Goal: Check status: Check status

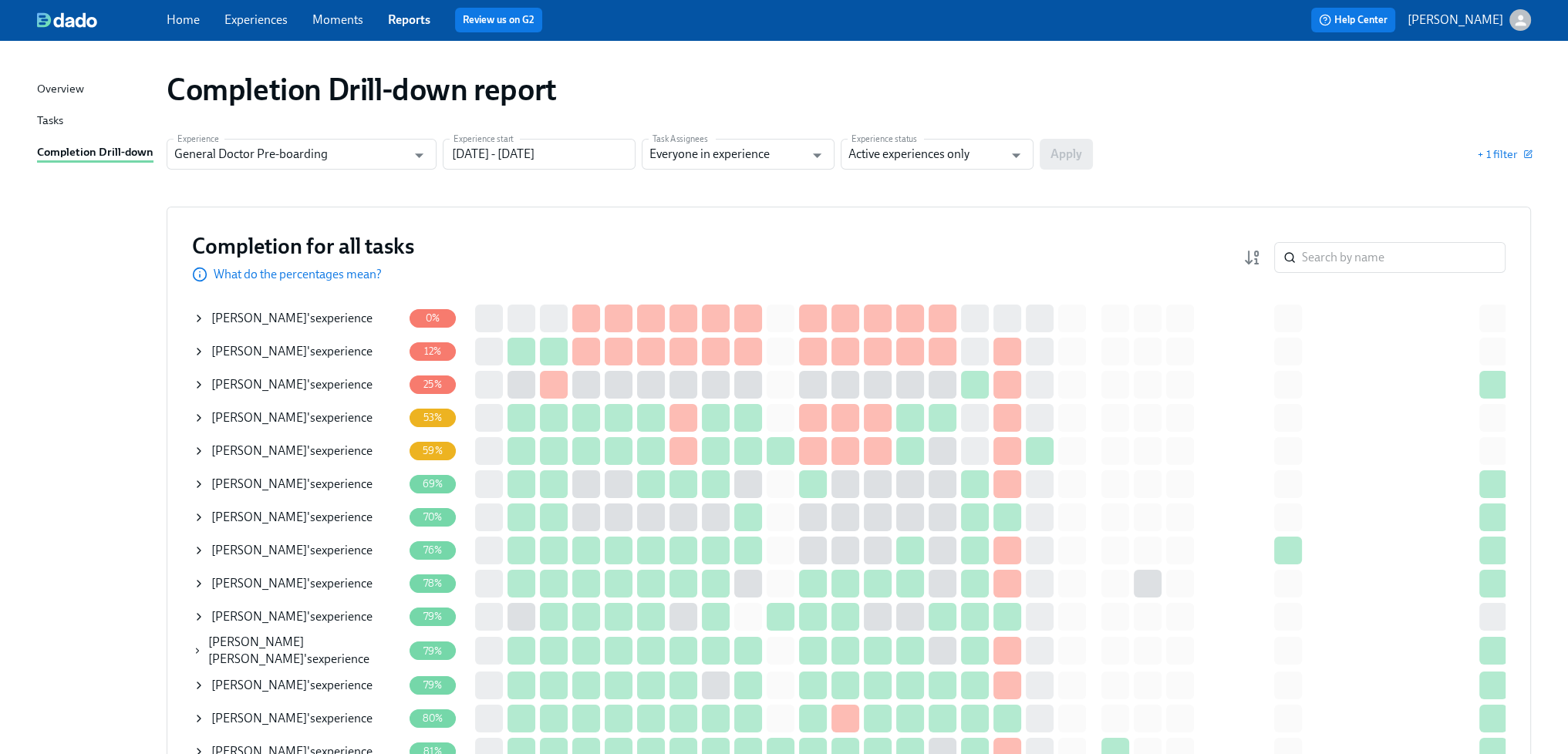
click at [796, 79] on div "Completion Drill-down report" at bounding box center [849, 89] width 1364 height 37
click at [677, 108] on div "Completion Drill-down report" at bounding box center [849, 89] width 1389 height 62
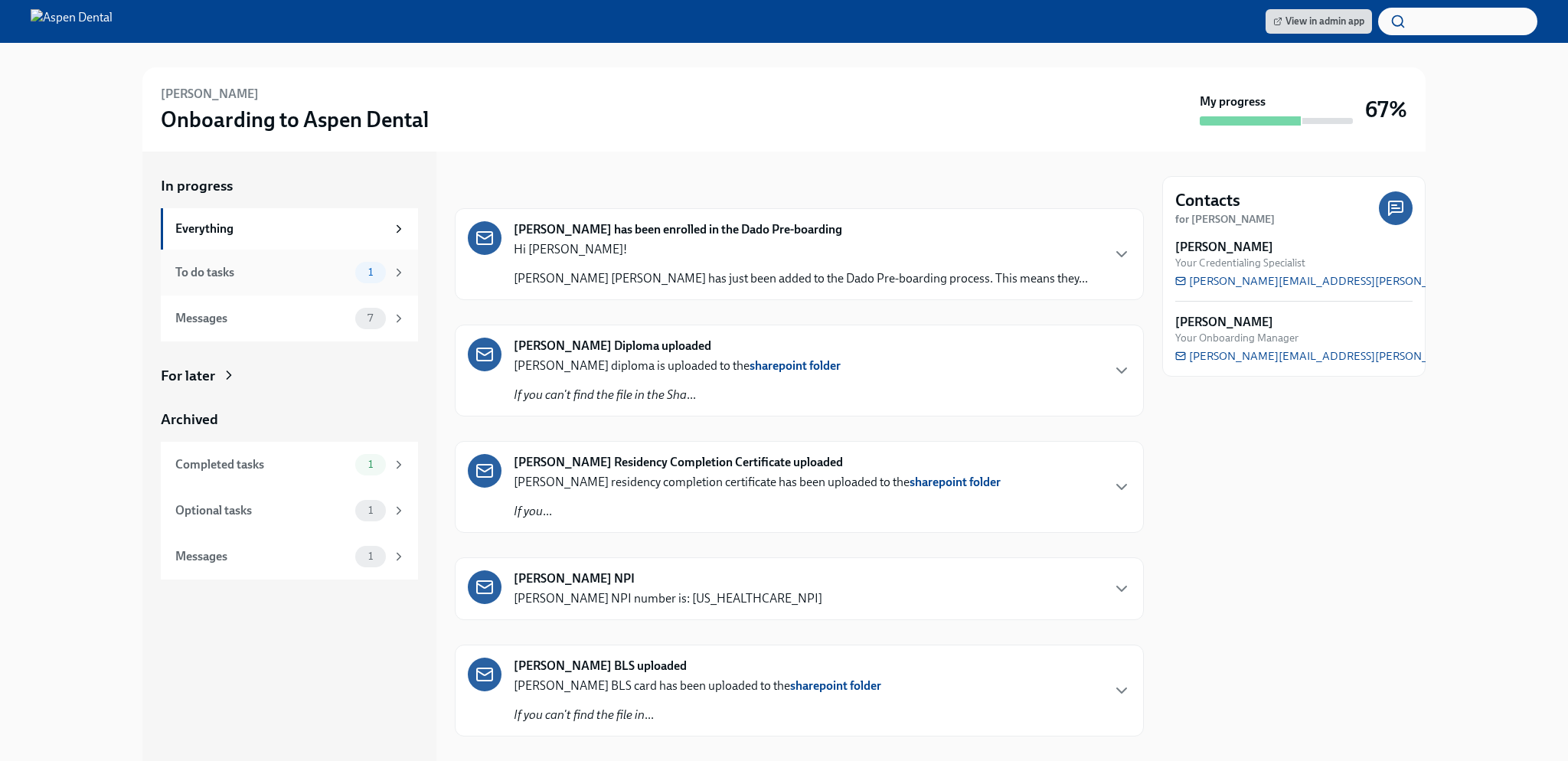
click at [316, 266] on div "To do tasks" at bounding box center [263, 273] width 174 height 17
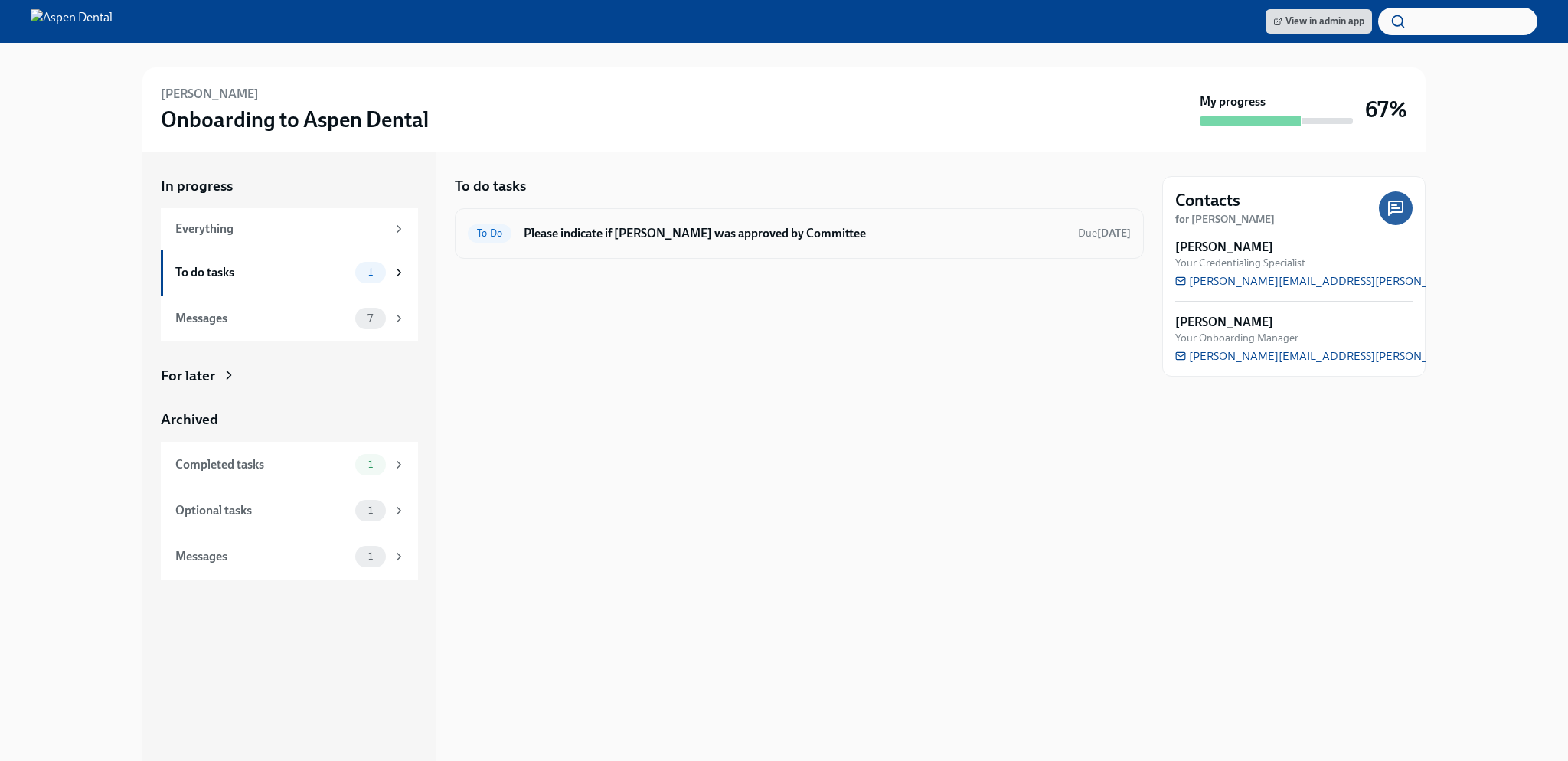
click at [1060, 235] on div "To Do Please indicate if [PERSON_NAME] was approved by Committee Due [DATE]" at bounding box center [799, 233] width 663 height 25
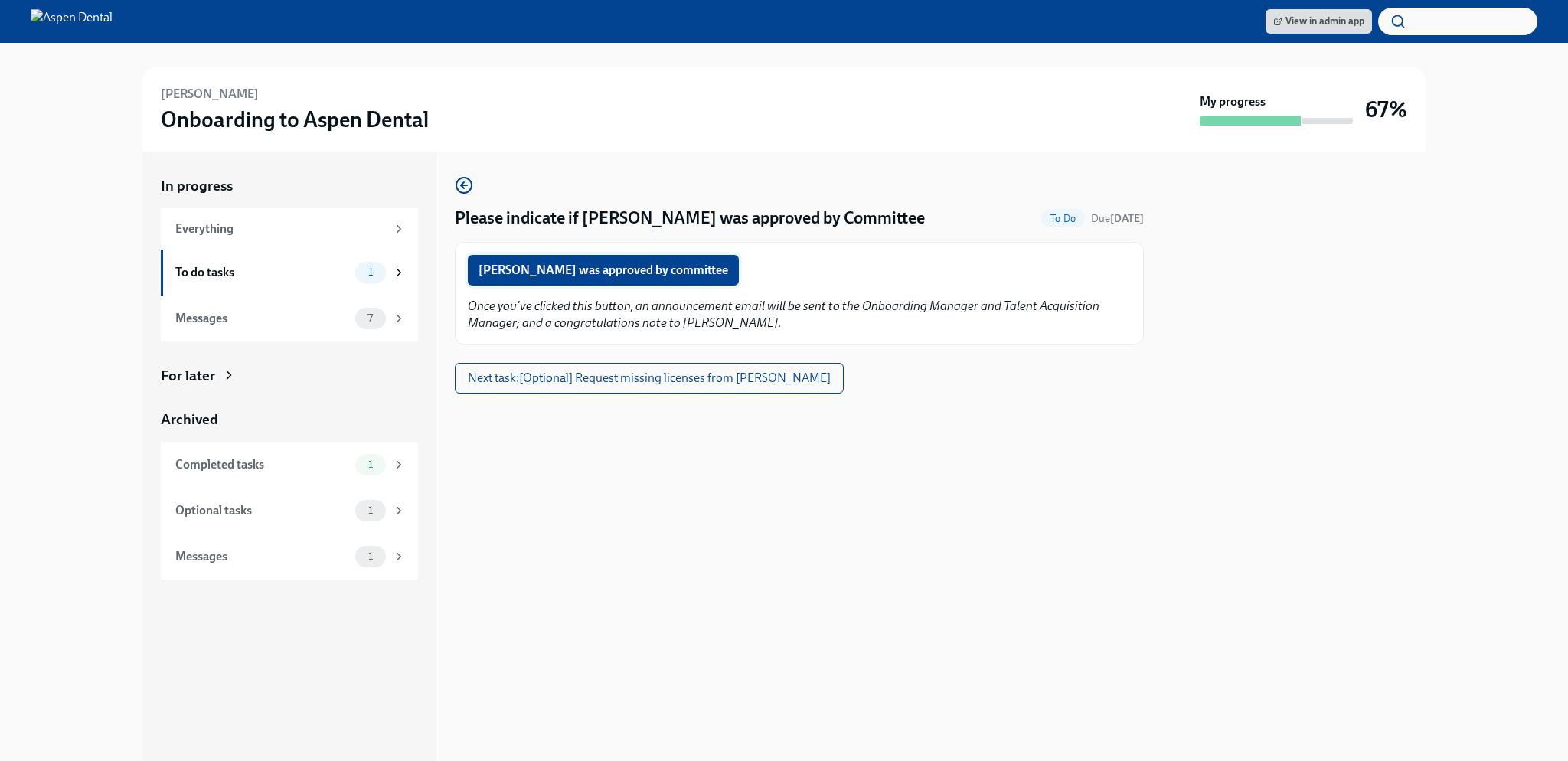
click at [665, 275] on span "[PERSON_NAME] was approved by committee" at bounding box center [603, 270] width 250 height 15
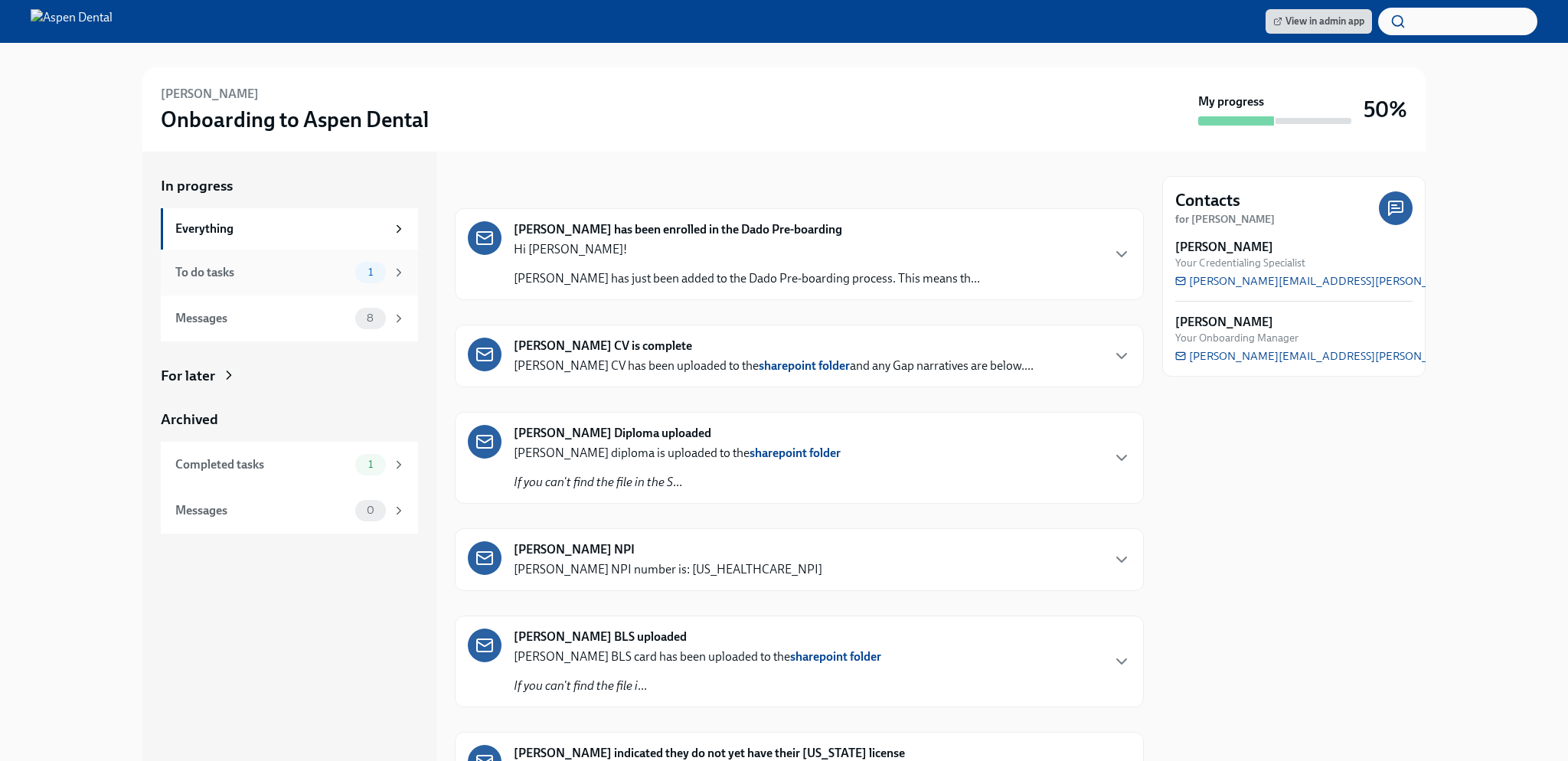
click at [265, 274] on div "To do tasks" at bounding box center [263, 273] width 174 height 17
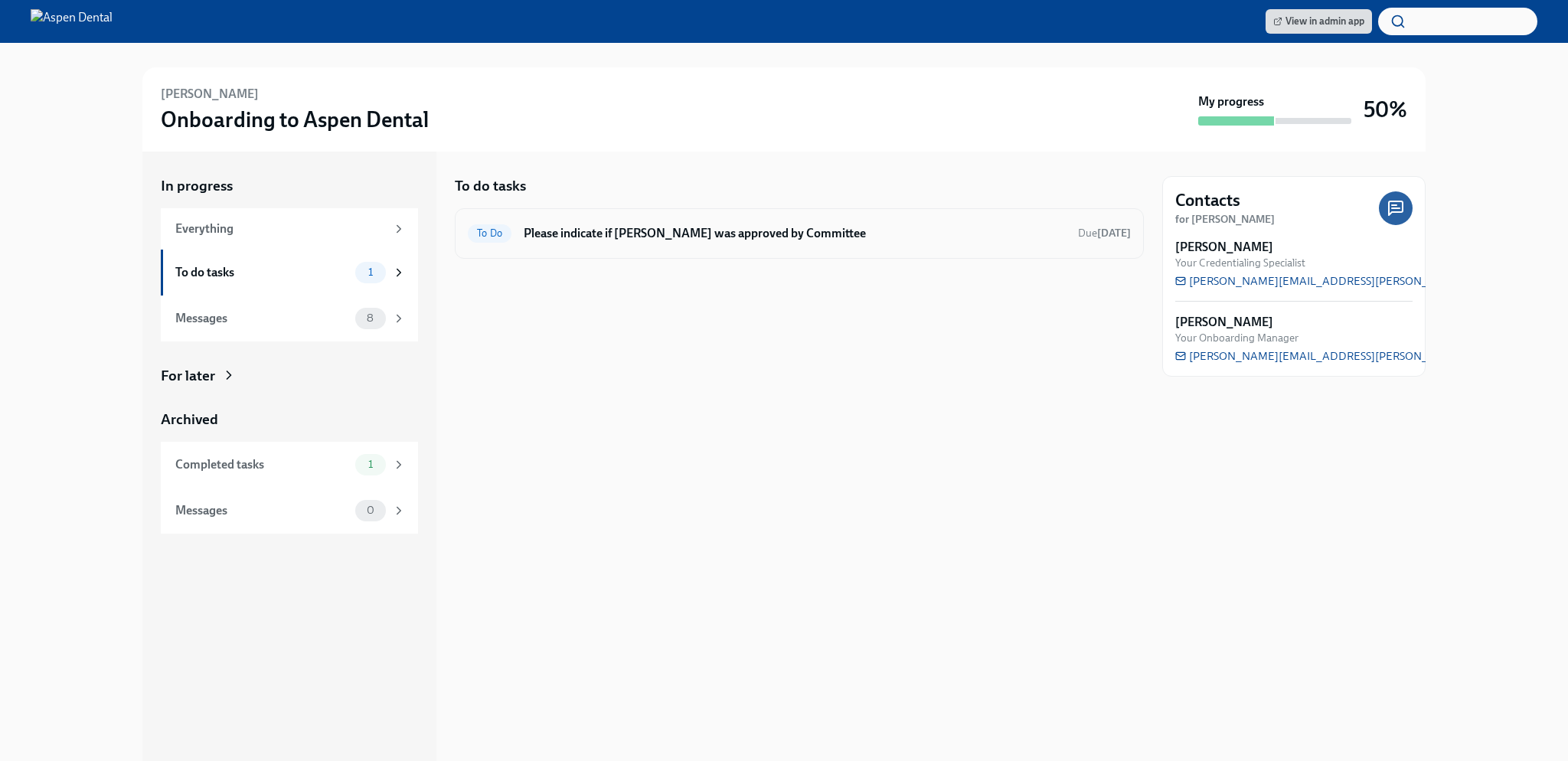
click at [704, 235] on h6 "Please indicate if Reynaldo Jackson was approved by Committee" at bounding box center [795, 234] width 543 height 17
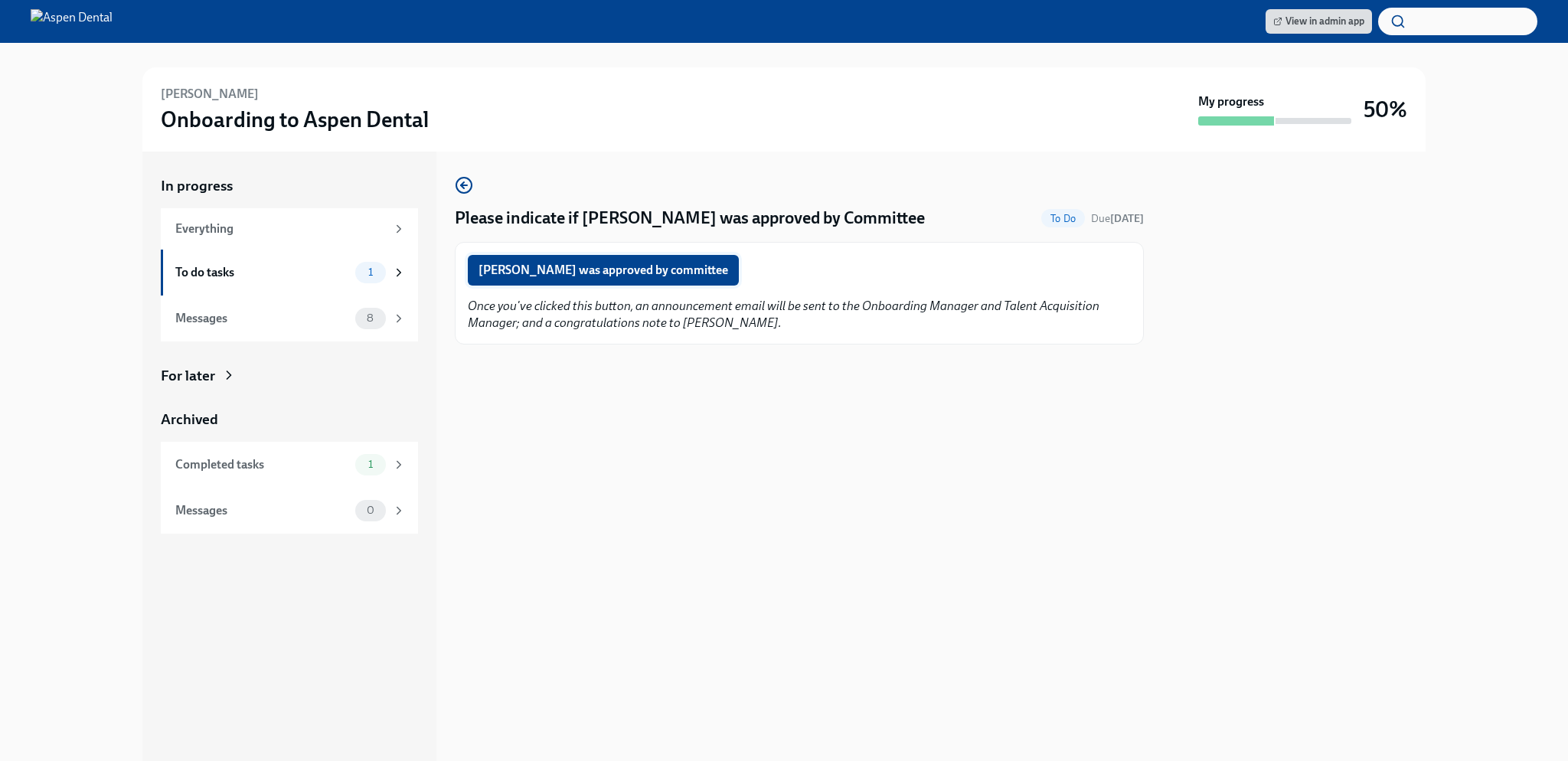
click at [636, 270] on span "Reynaldo Jackson was approved by committee" at bounding box center [603, 270] width 250 height 15
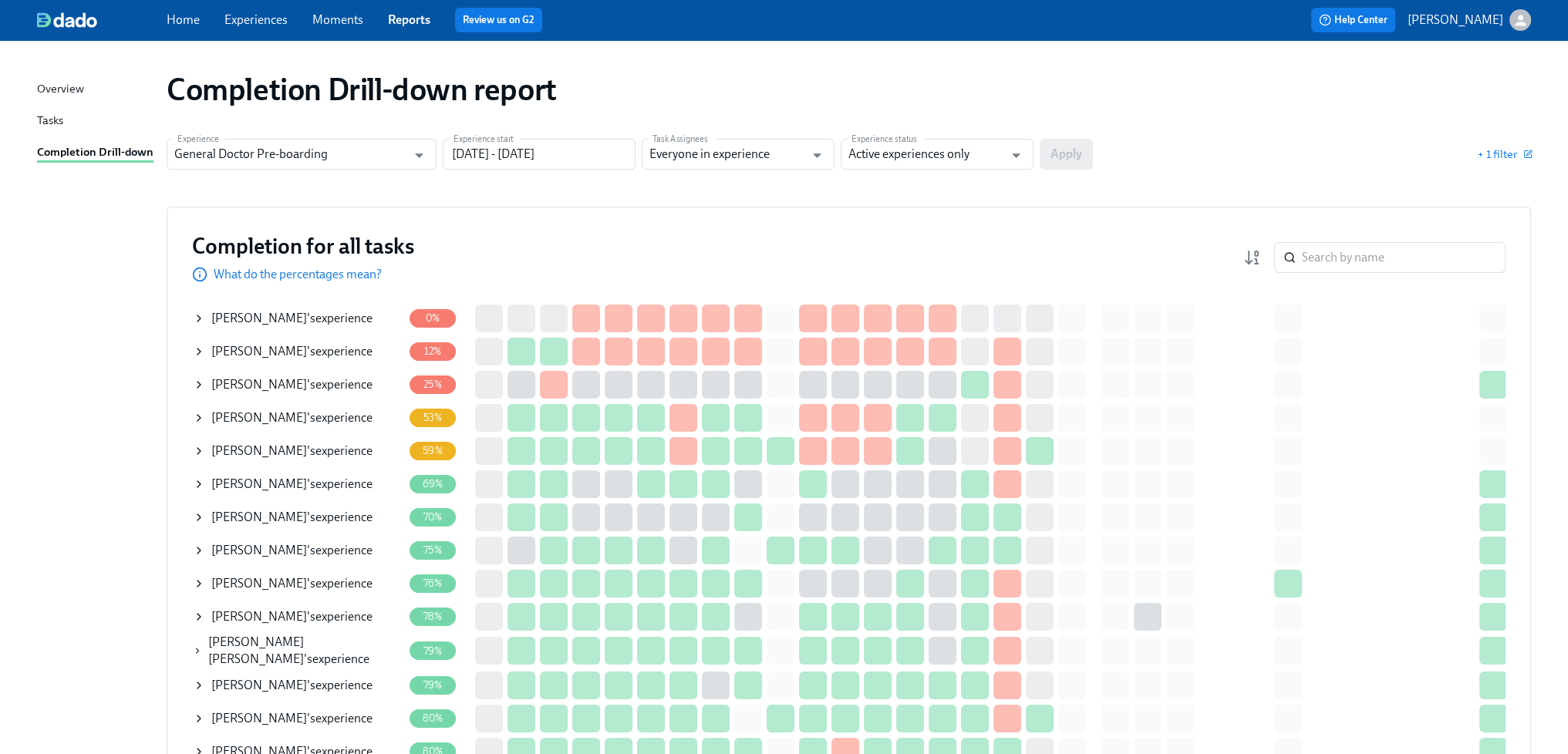
click at [448, 218] on div "Completion for all tasks What do the percentages mean? ​ Completion for all tas…" at bounding box center [849, 666] width 1364 height 918
click at [507, 193] on div "Completion Drill-down report Experience General Doctor Pre-boarding Experience …" at bounding box center [784, 616] width 1494 height 1116
click at [711, 193] on div "Completion Drill-down report Experience General Doctor Pre-boarding Experience …" at bounding box center [784, 616] width 1494 height 1116
drag, startPoint x: 670, startPoint y: 258, endPoint x: 642, endPoint y: 79, distance: 181.2
click at [669, 242] on div "Completion for all tasks What do the percentages mean? ​" at bounding box center [849, 257] width 1314 height 51
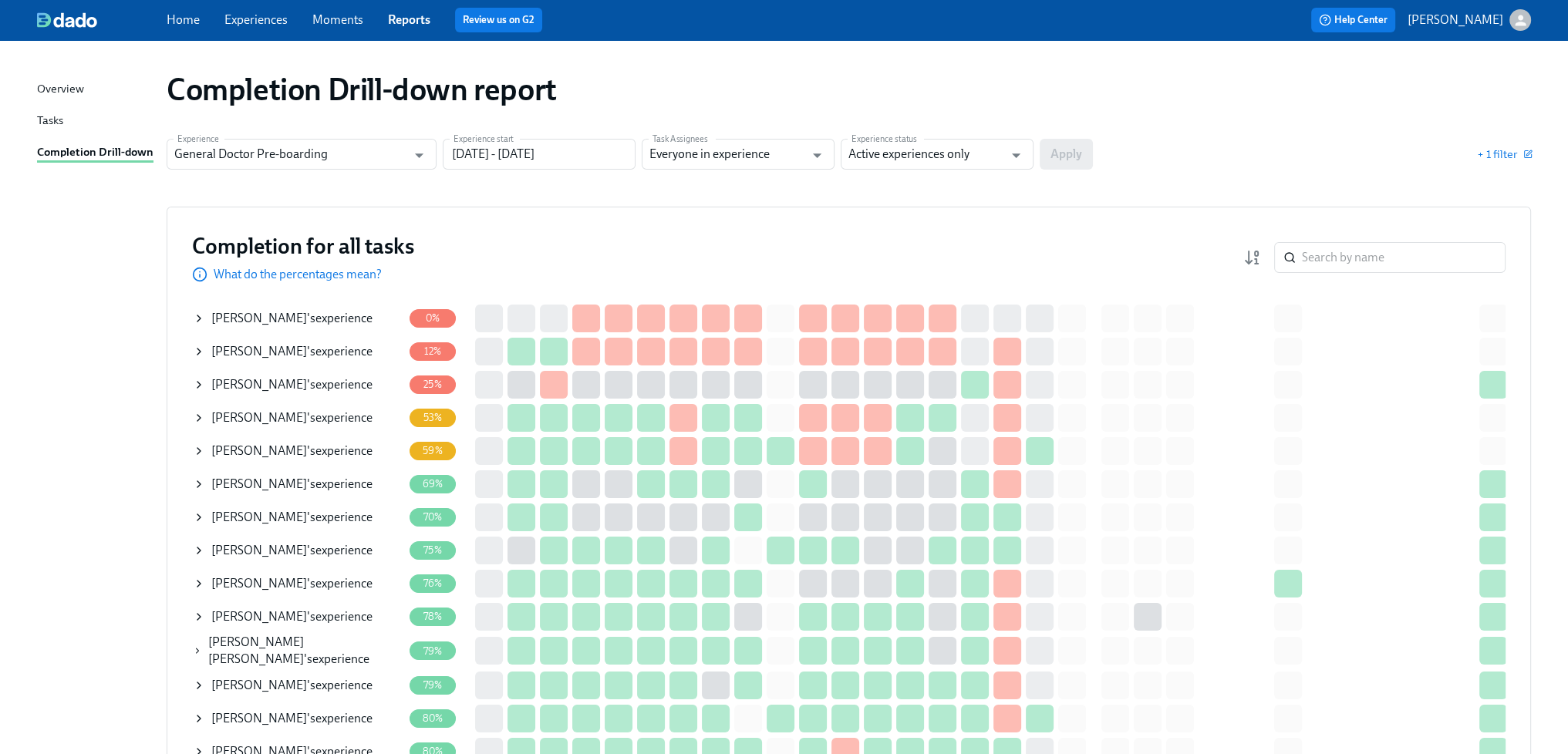
drag, startPoint x: 642, startPoint y: 65, endPoint x: 672, endPoint y: 57, distance: 31.0
click at [644, 64] on div "Completion Drill-down report" at bounding box center [849, 89] width 1389 height 62
click at [332, 317] on div "Mariah Middel 's experience" at bounding box center [292, 319] width 162 height 17
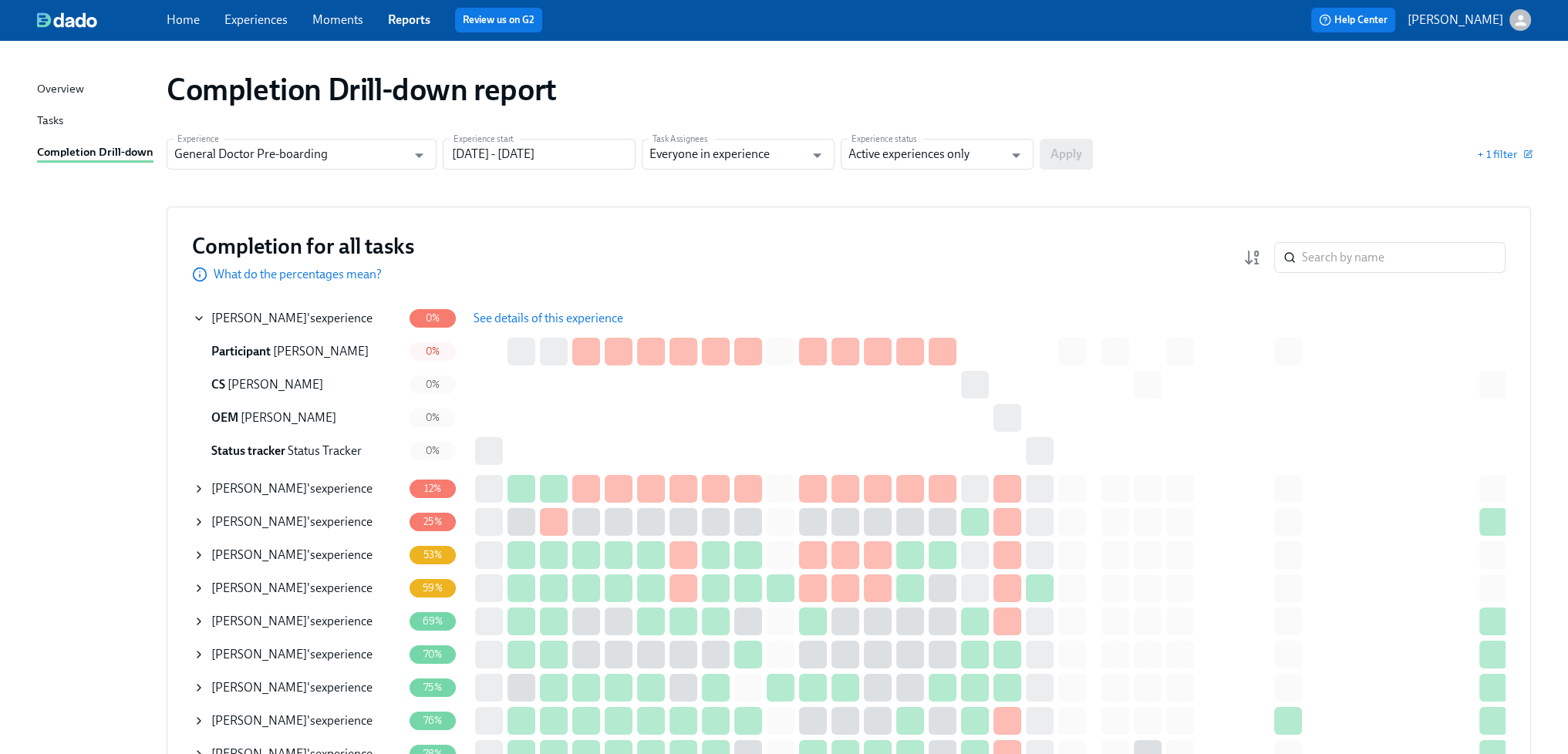
click at [487, 267] on div "Completion for all tasks What do the percentages mean? ​" at bounding box center [849, 257] width 1314 height 51
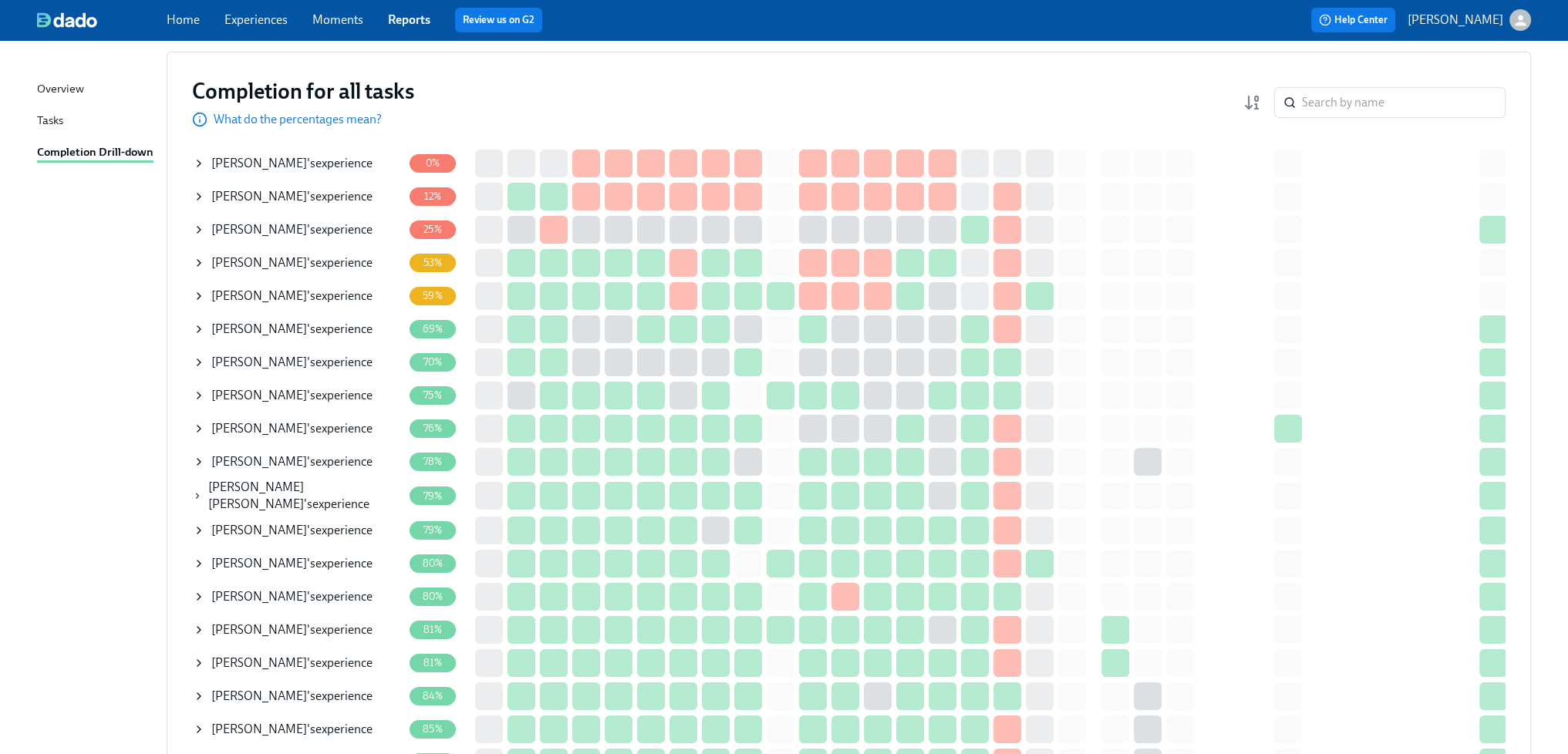
scroll to position [155, 0]
click at [1389, 100] on input "search" at bounding box center [1403, 103] width 204 height 31
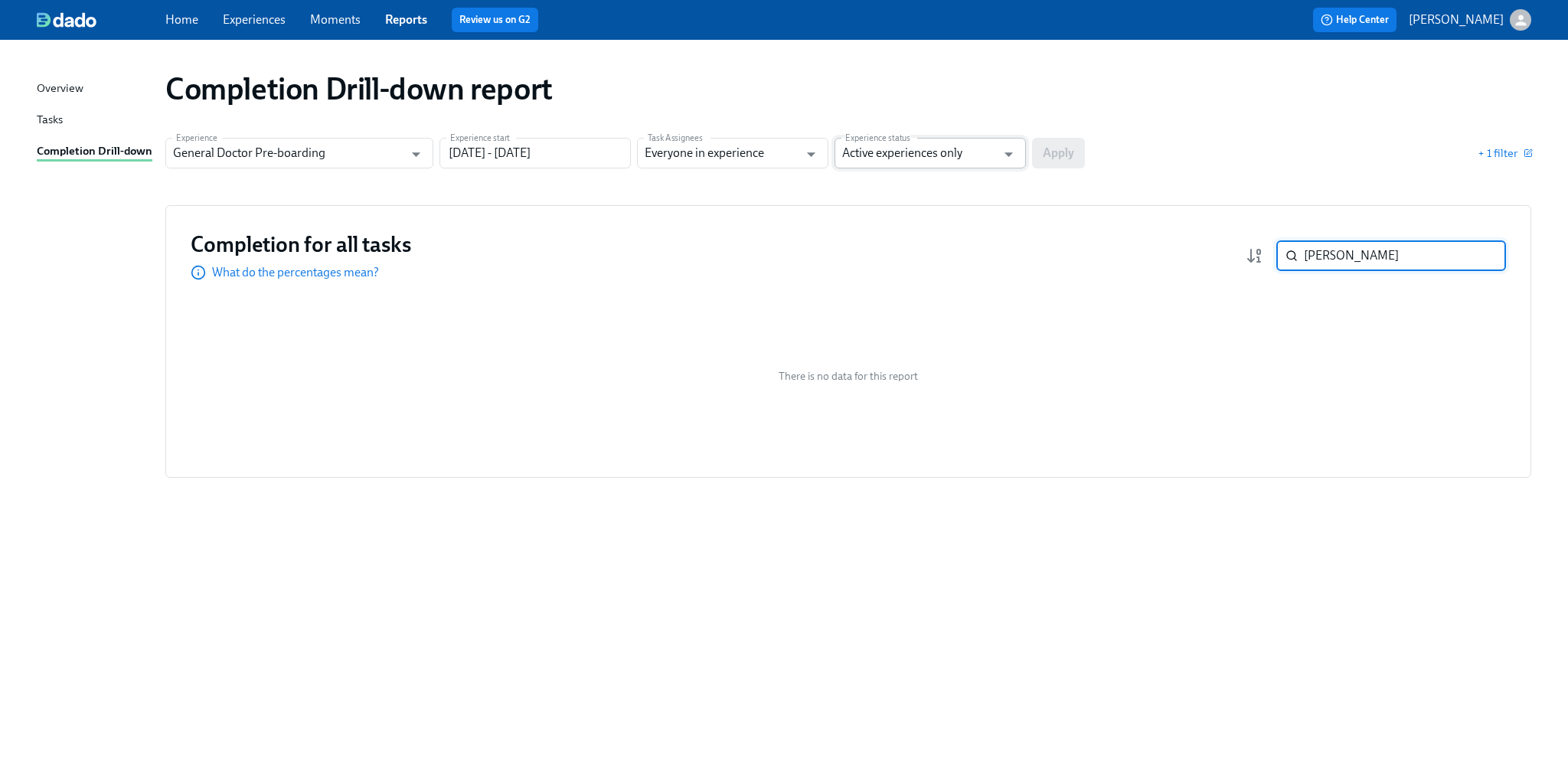
type input "taneja"
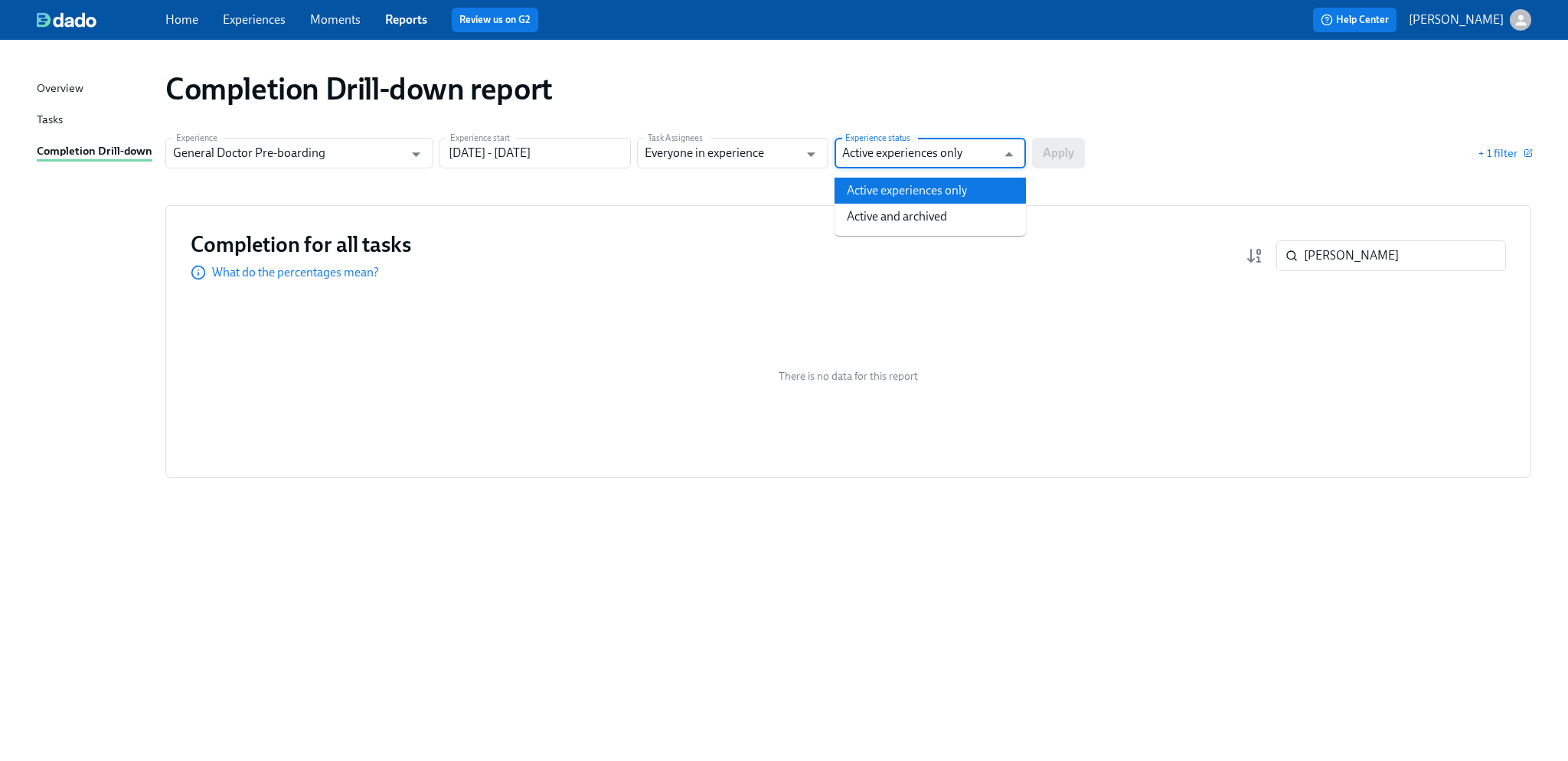
click at [884, 149] on input "Active experiences only" at bounding box center [919, 154] width 154 height 31
click at [911, 212] on li "Active and archived" at bounding box center [930, 217] width 191 height 26
type input "Active and archived"
click at [1063, 160] on span "Apply" at bounding box center [1059, 154] width 32 height 15
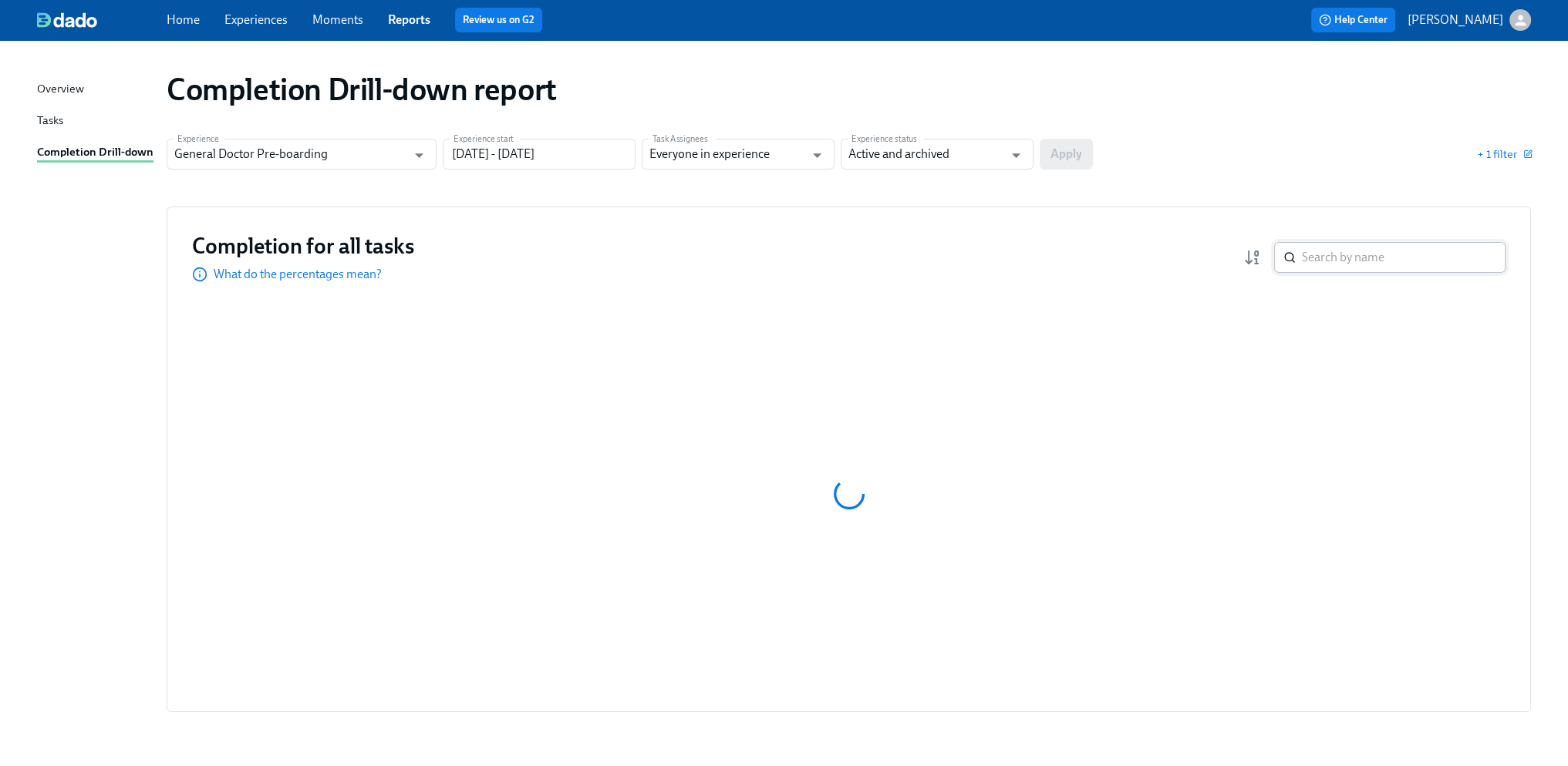
click at [1331, 258] on input "search" at bounding box center [1403, 258] width 204 height 31
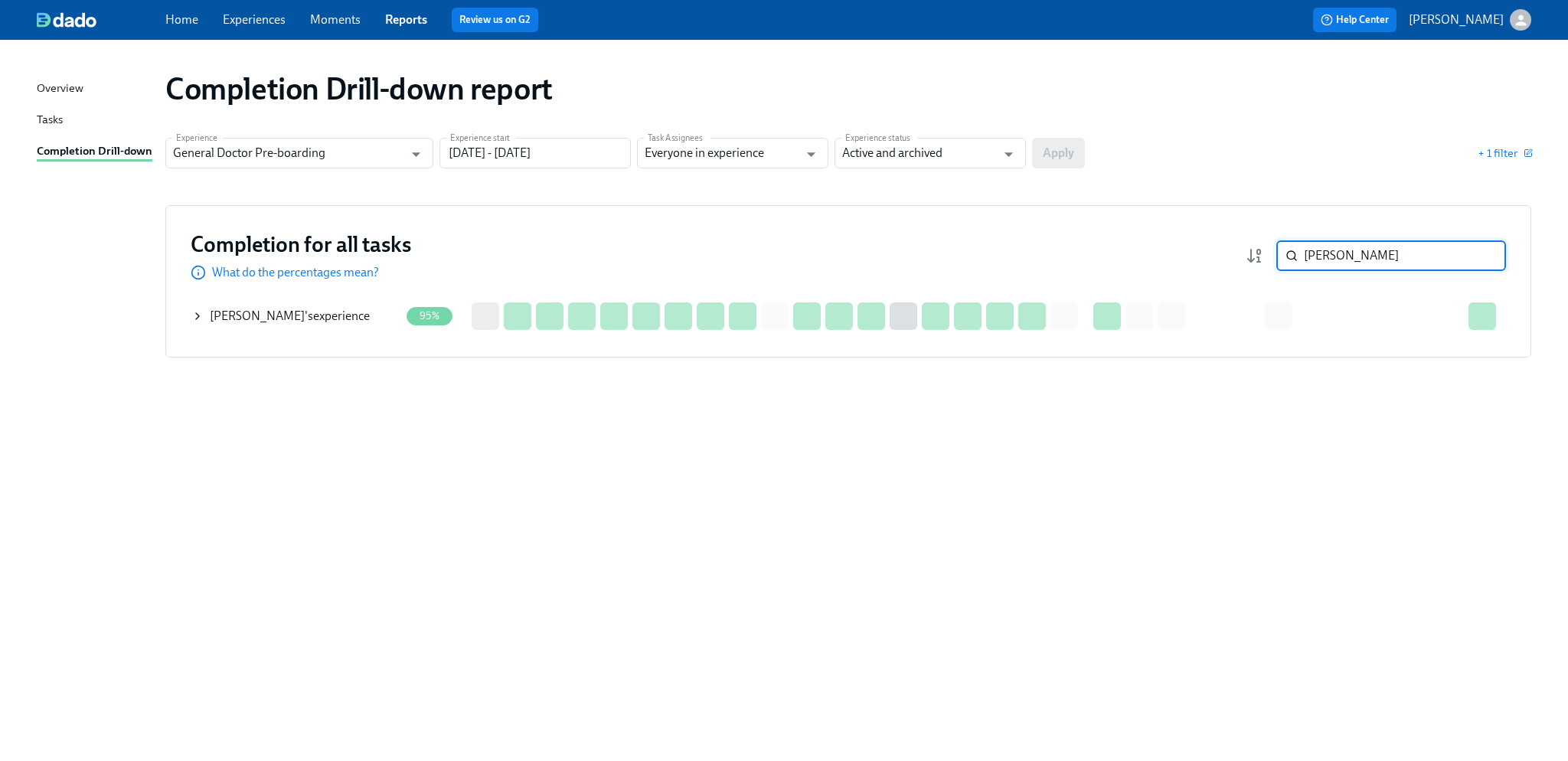
type input "taneja"
click at [348, 317] on div "Muskaan Taneja 's experience" at bounding box center [290, 317] width 160 height 17
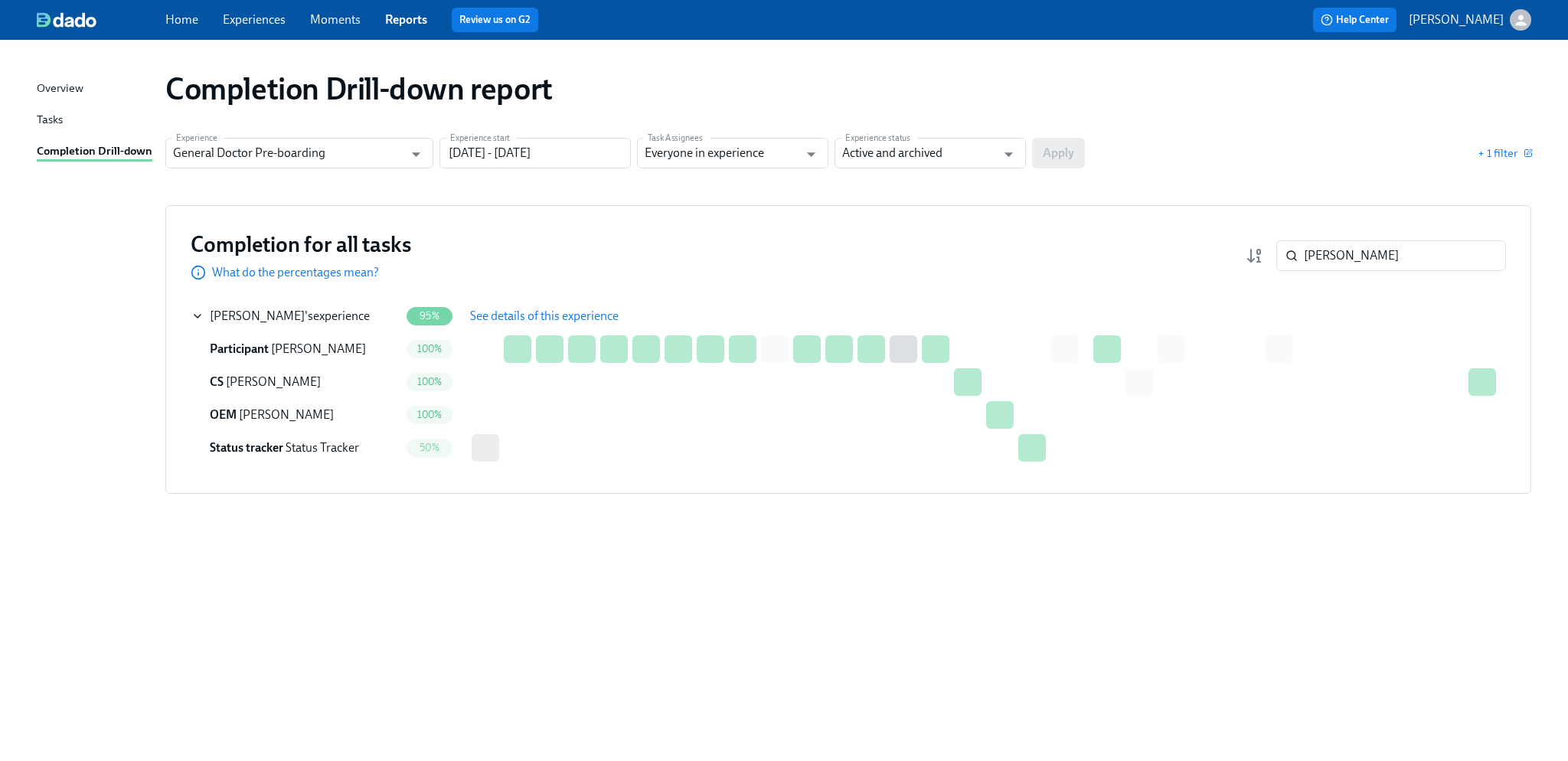
click at [524, 319] on span "See details of this experience" at bounding box center [544, 317] width 148 height 15
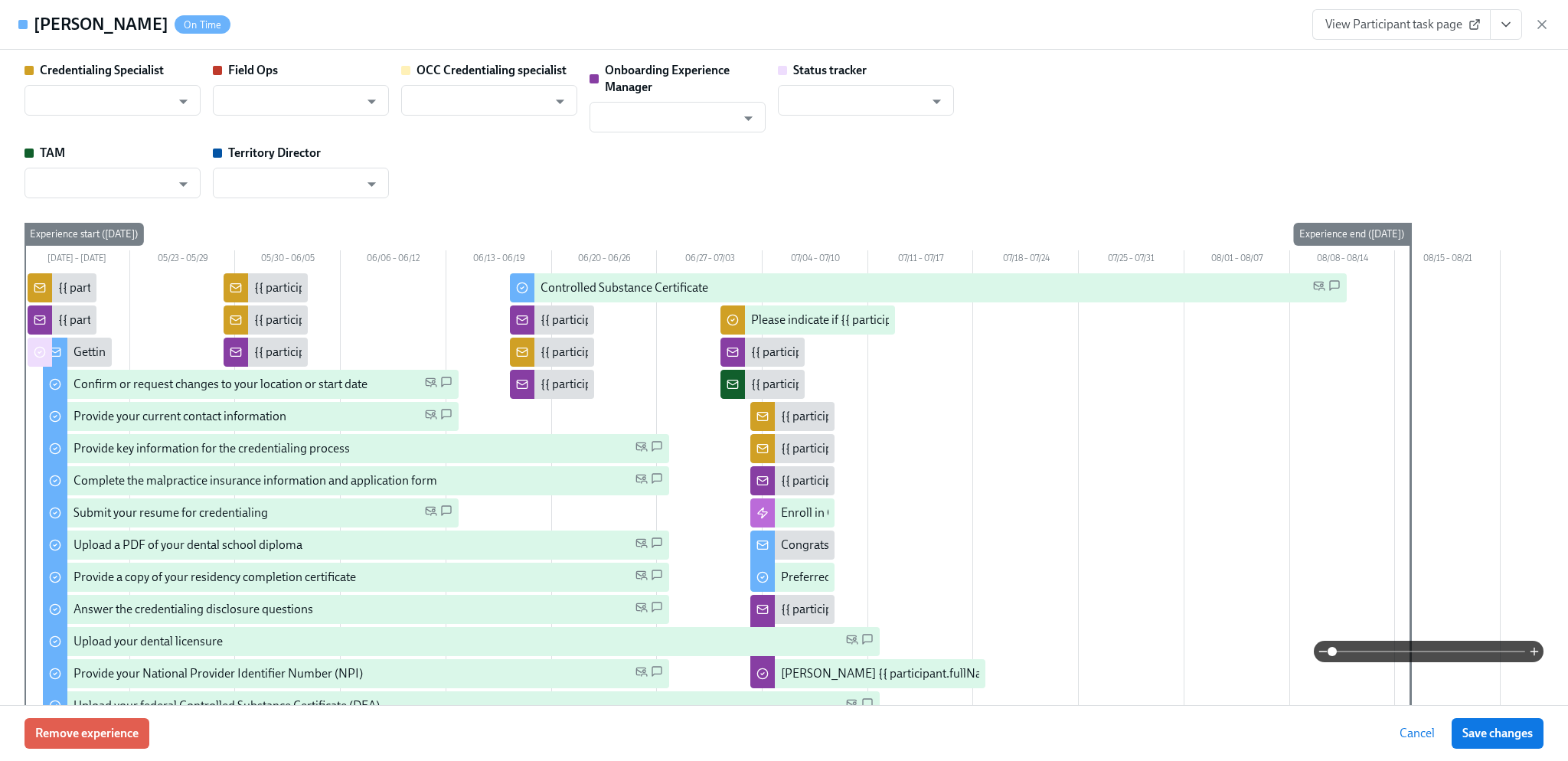
type input "[PERSON_NAME]"
type input "Jill Kirk"
type input "[PERSON_NAME]"
type input "Status Tracker"
type input "Lisa Weber"
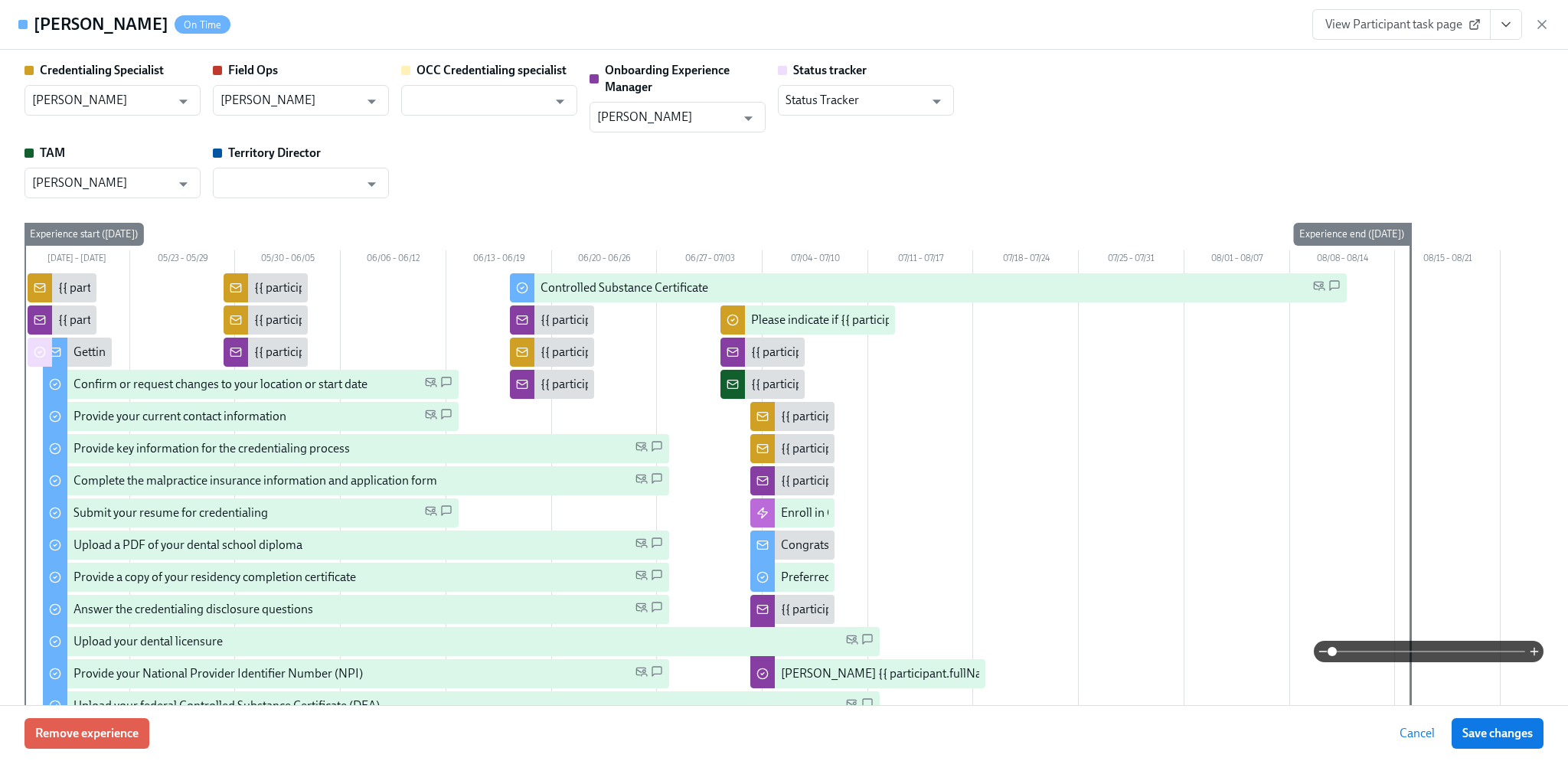
type input "Ashley France"
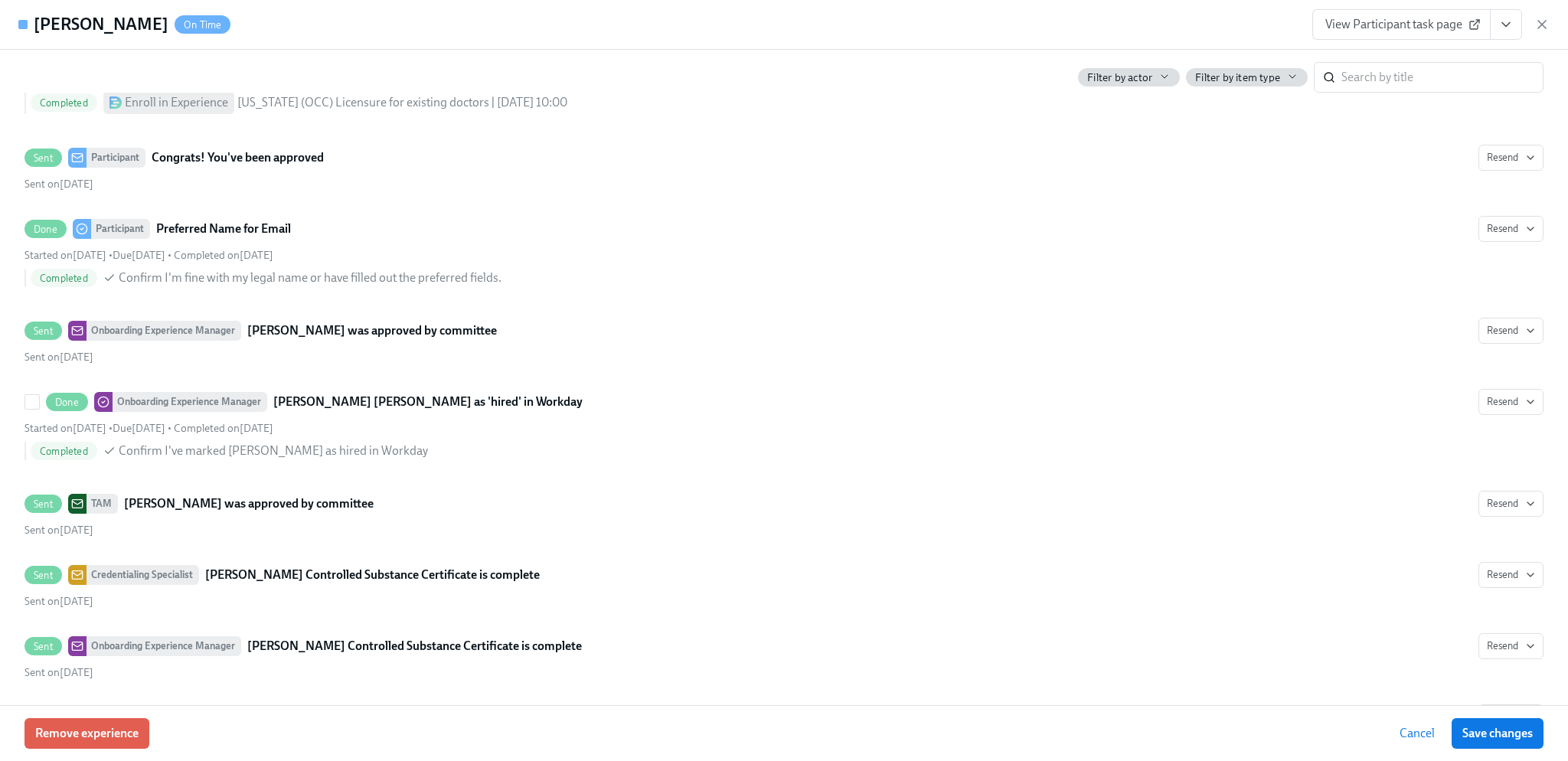
scroll to position [4861, 0]
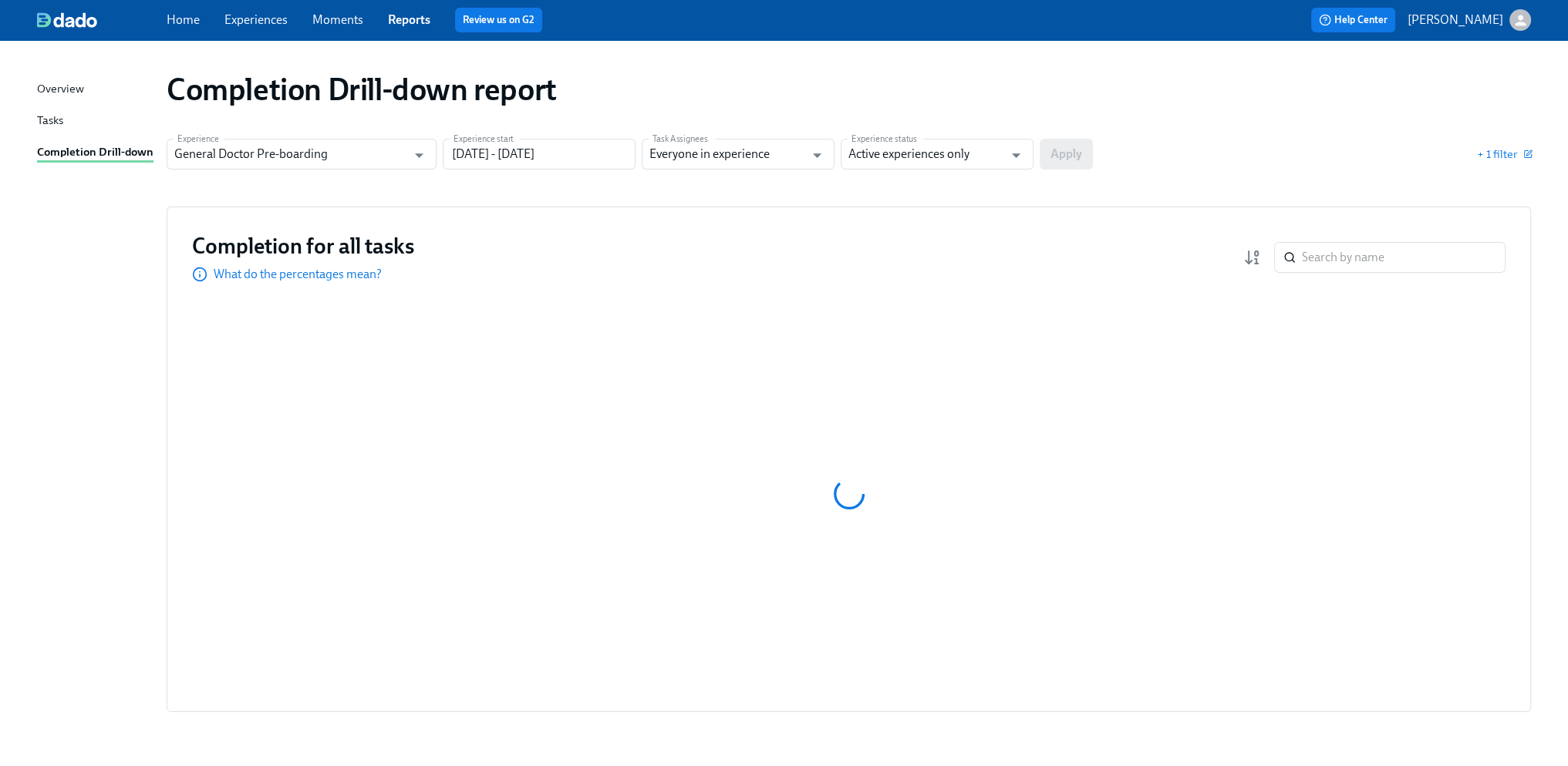
click at [253, 15] on link "Experiences" at bounding box center [256, 19] width 64 height 15
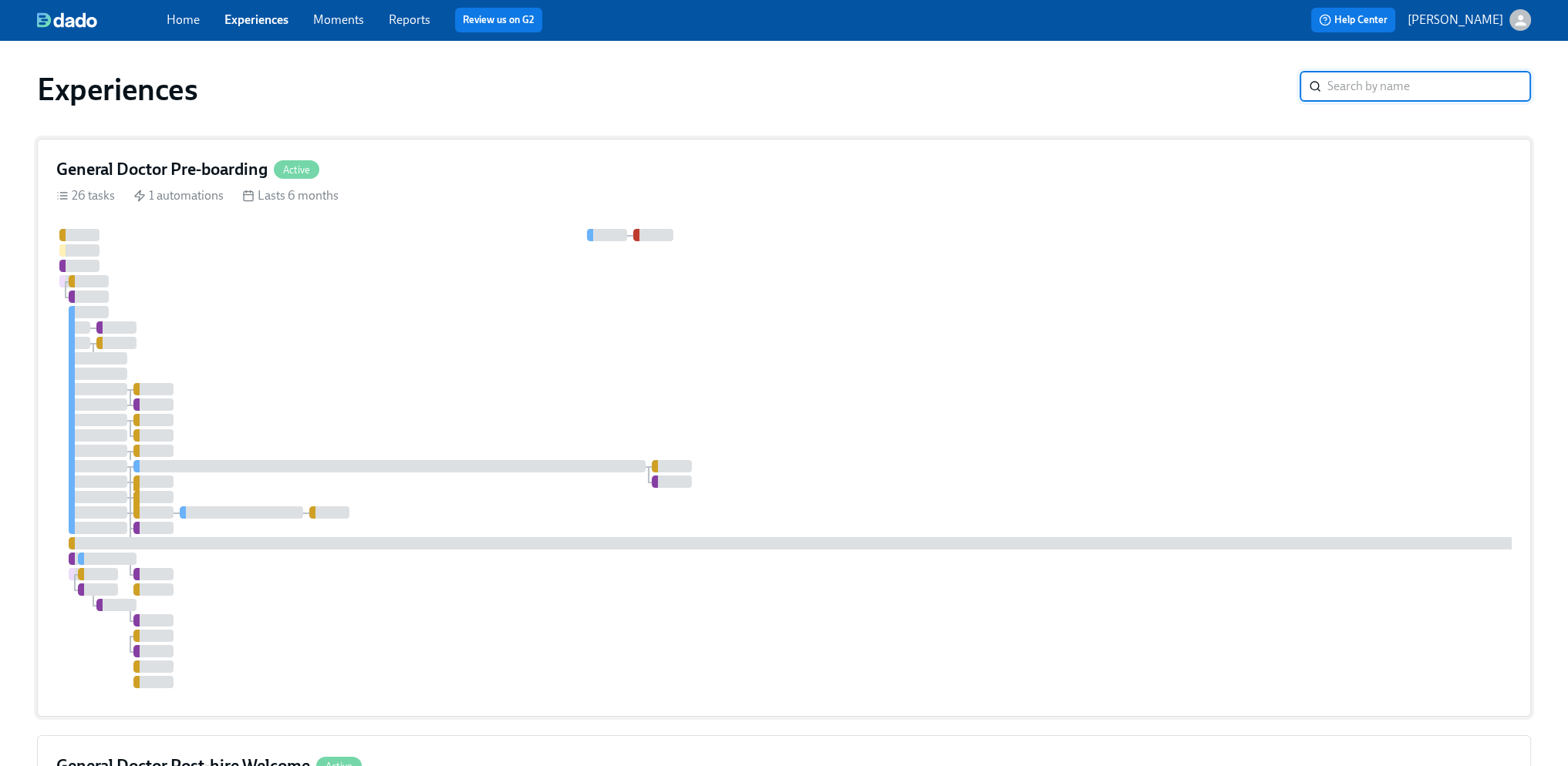
click at [614, 350] on div at bounding box center [931, 459] width 1749 height 459
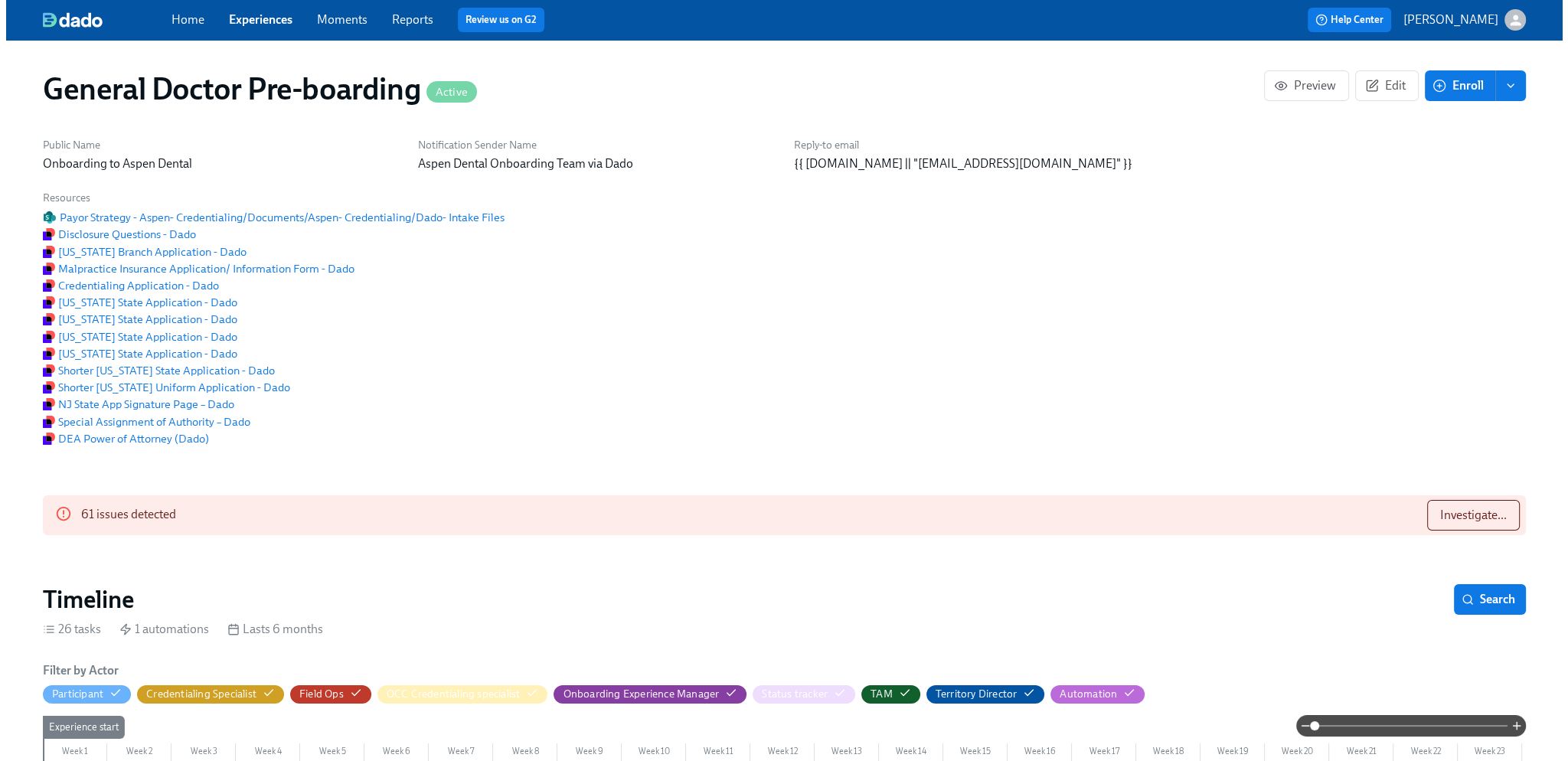
scroll to position [383, 0]
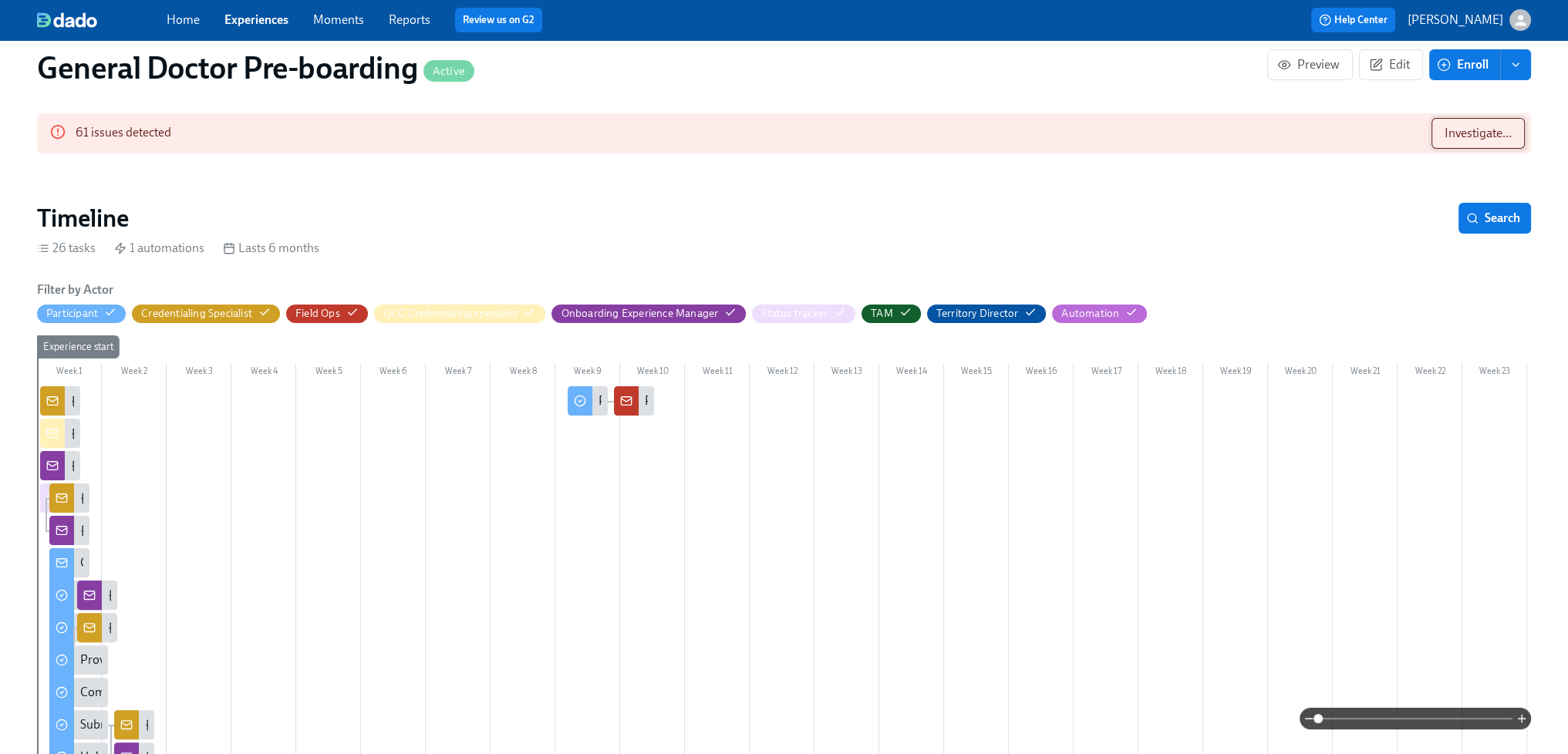
click at [1462, 141] on span "Investigate..." at bounding box center [1478, 133] width 67 height 15
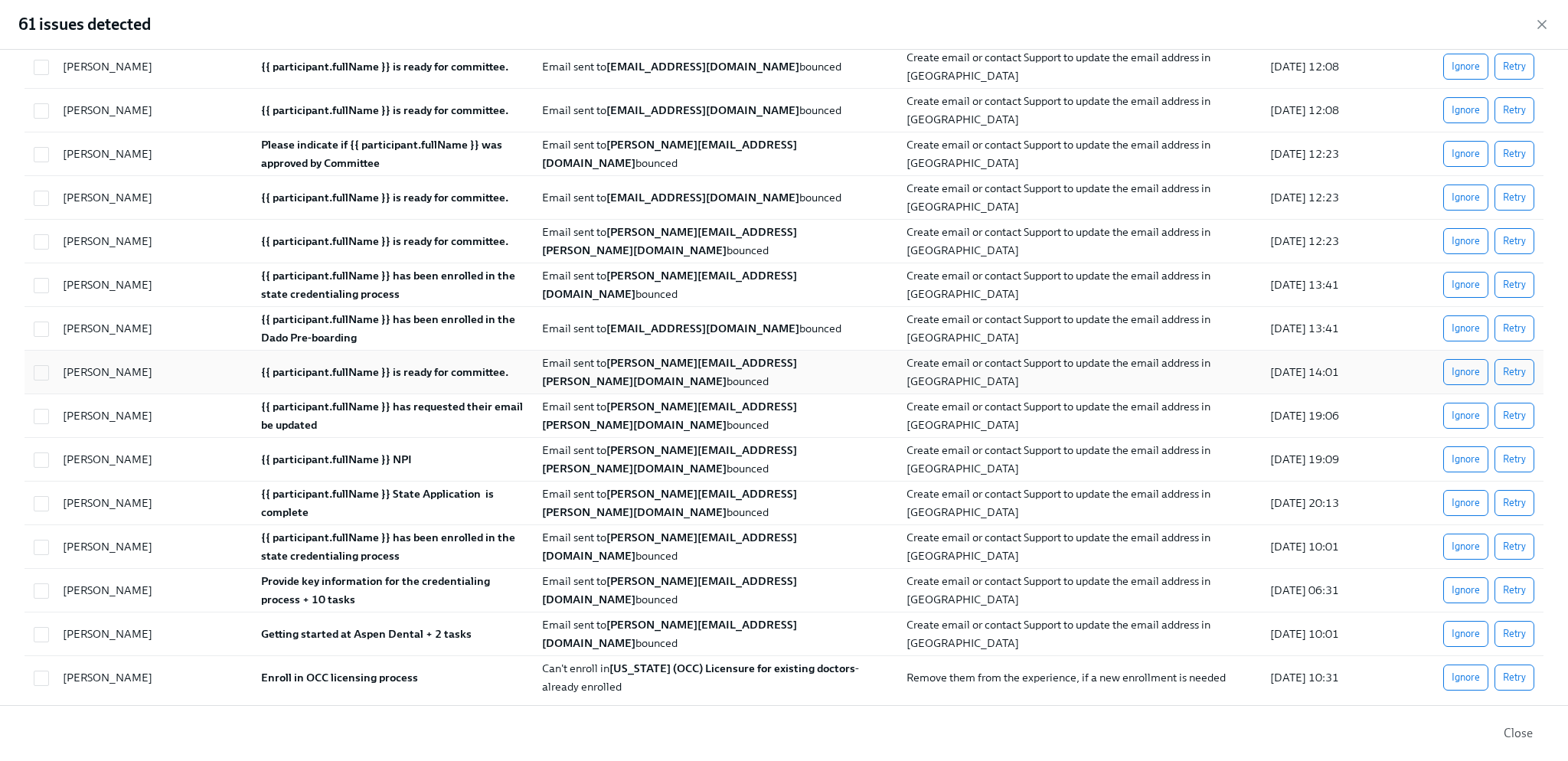
scroll to position [2077, 0]
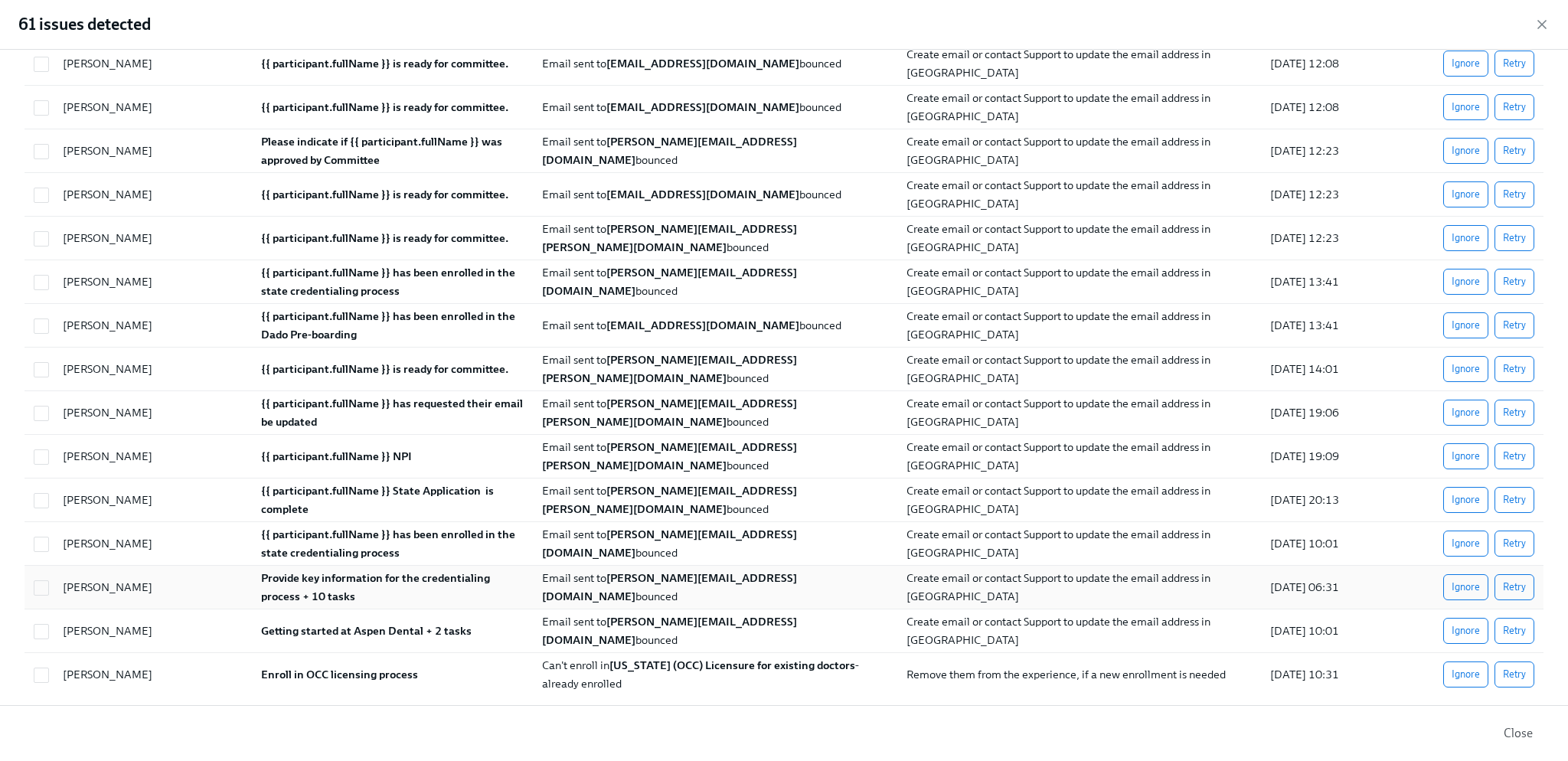
click at [104, 578] on div "Mariah Middel" at bounding box center [107, 588] width 102 height 19
click at [46, 581] on input "checkbox" at bounding box center [41, 588] width 14 height 14
checkbox input "false"
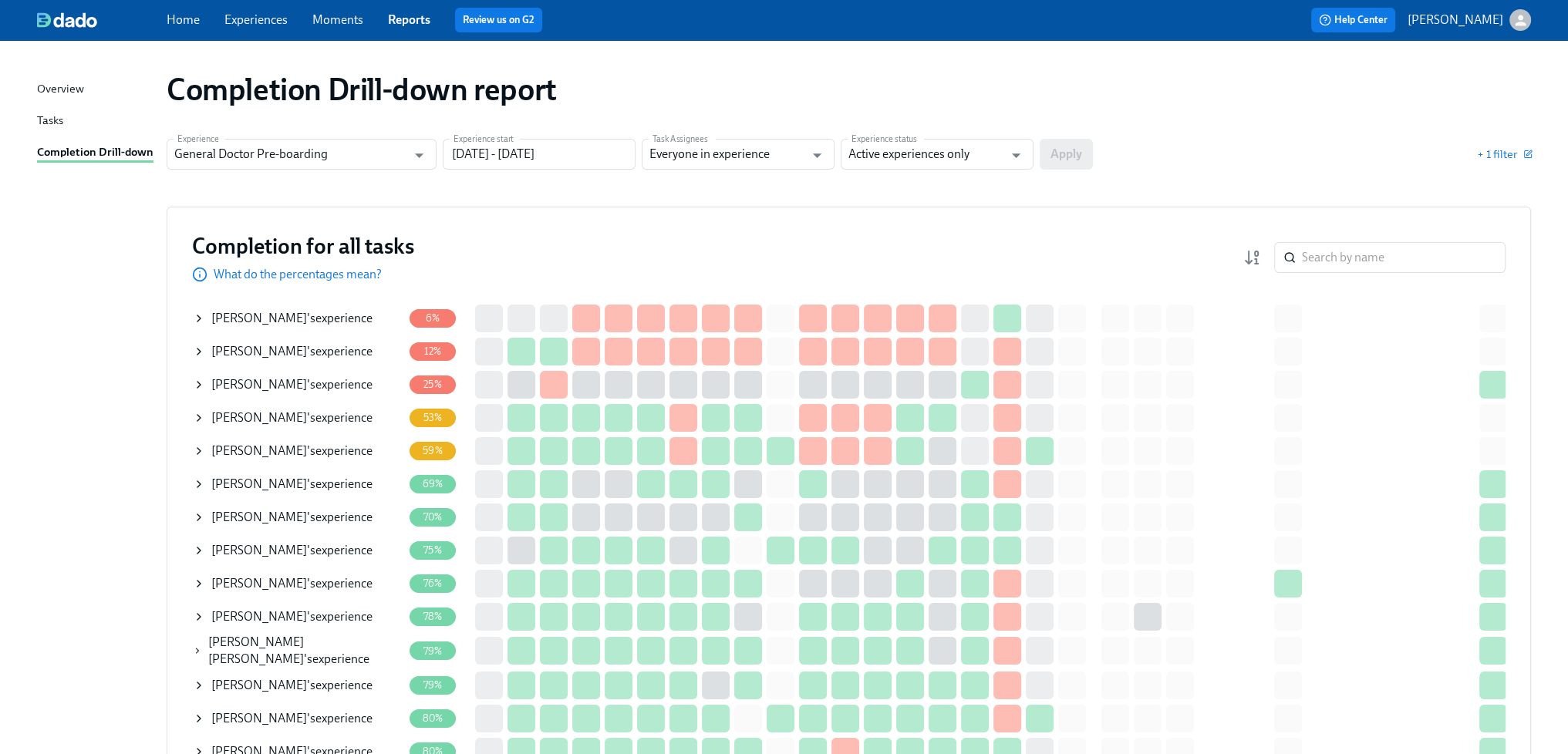
drag, startPoint x: 307, startPoint y: 317, endPoint x: 314, endPoint y: 319, distance: 7.3
click at [307, 317] on div "Mariah Middel 's experience" at bounding box center [292, 319] width 162 height 17
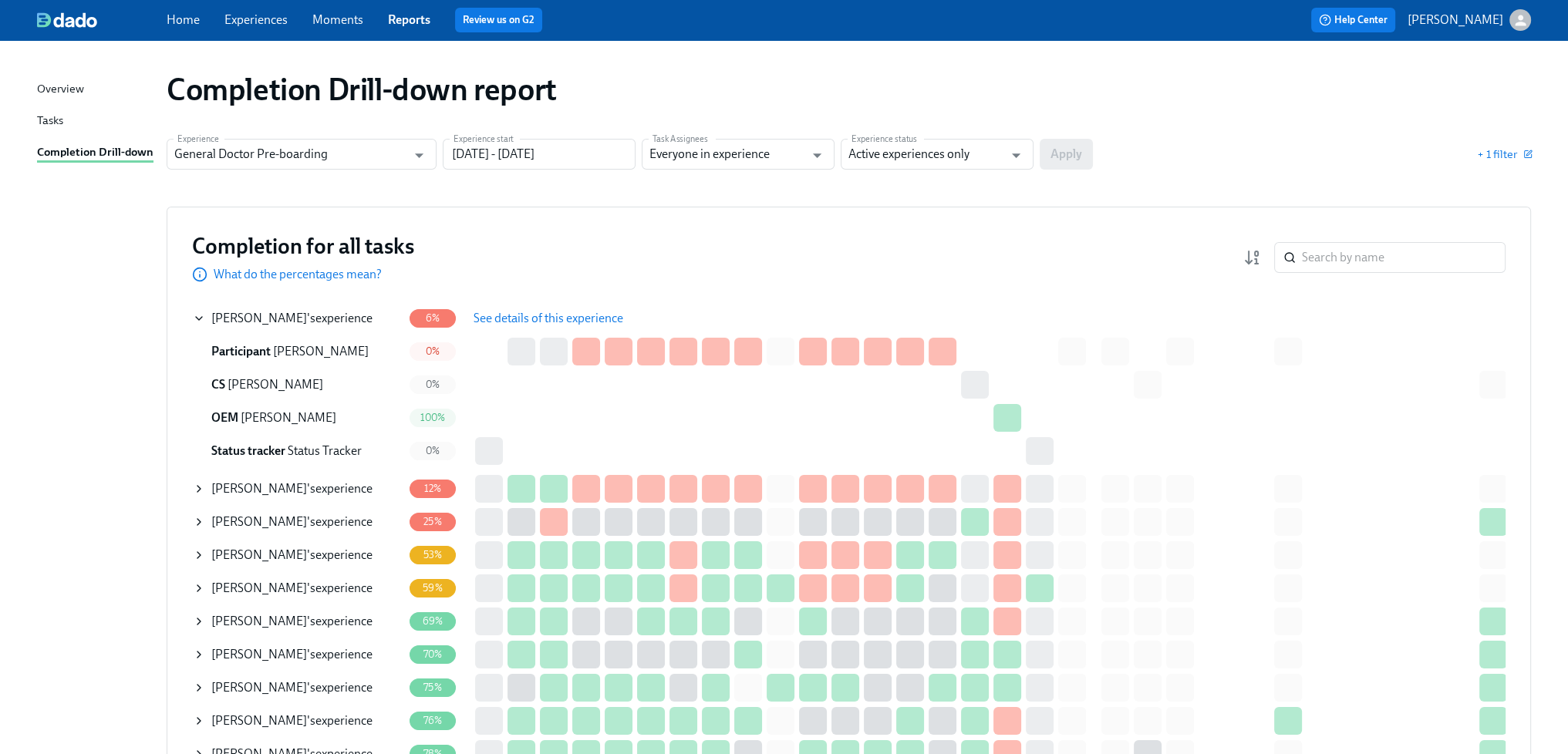
click at [536, 314] on span "See details of this experience" at bounding box center [548, 319] width 149 height 15
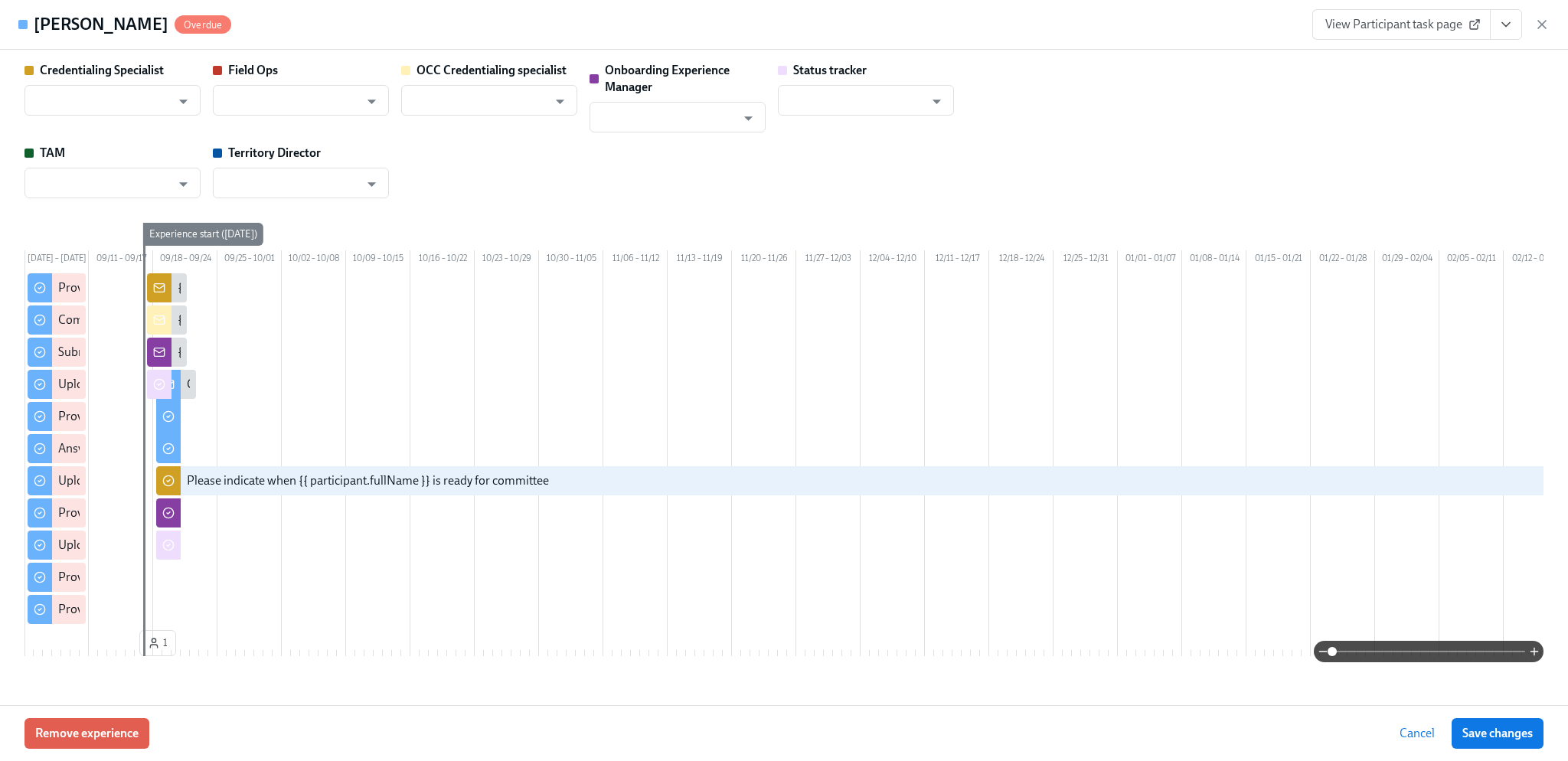
type input "[PERSON_NAME]"
type input "Christine Cardamone"
type input "[PERSON_NAME]"
type input "Status Tracker"
type input "Amanda Ryan"
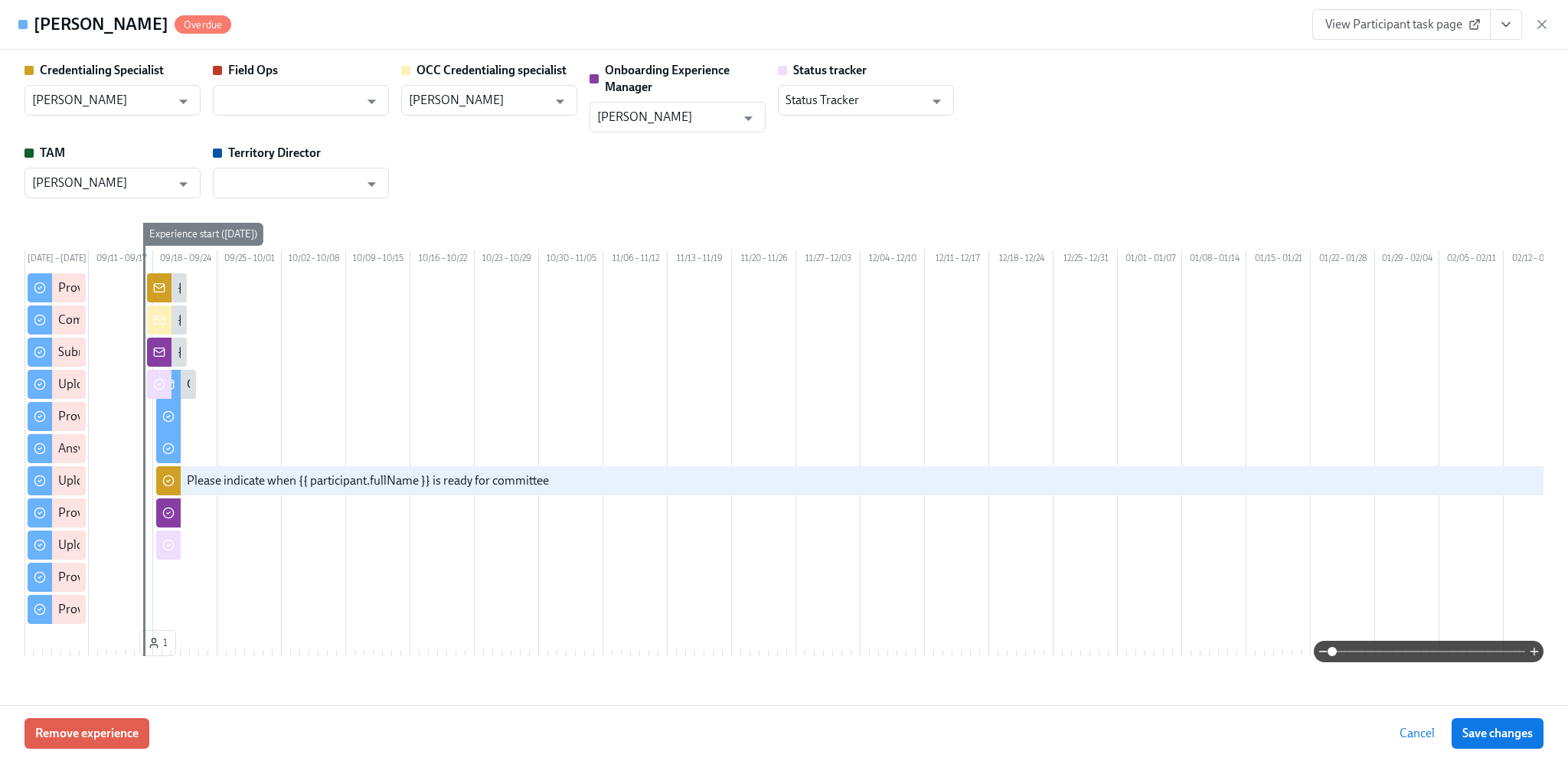
click at [1397, 28] on span "View Participant task page" at bounding box center [1402, 25] width 153 height 15
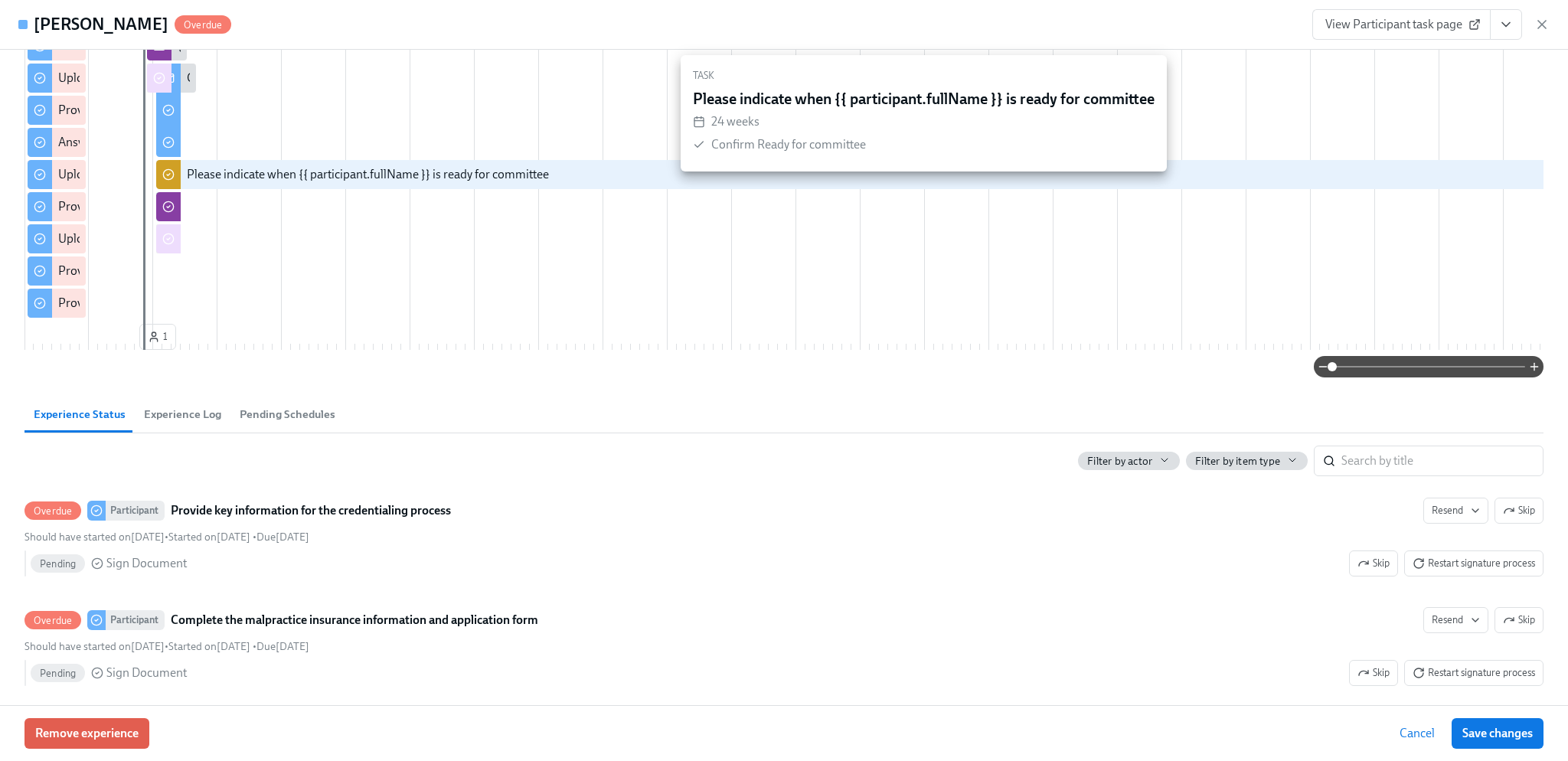
scroll to position [460, 0]
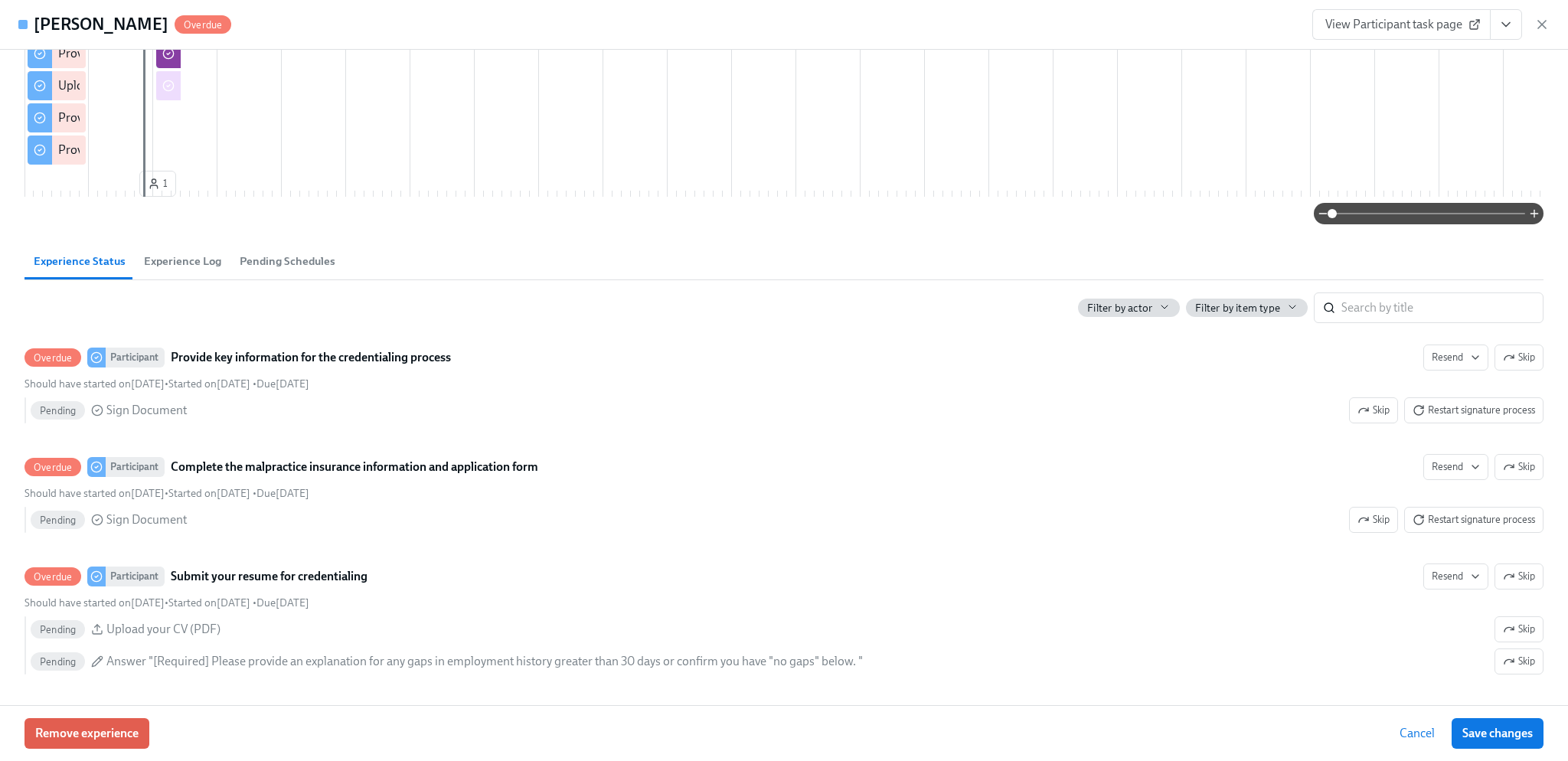
click at [214, 270] on span "Experience Log" at bounding box center [183, 261] width 78 height 18
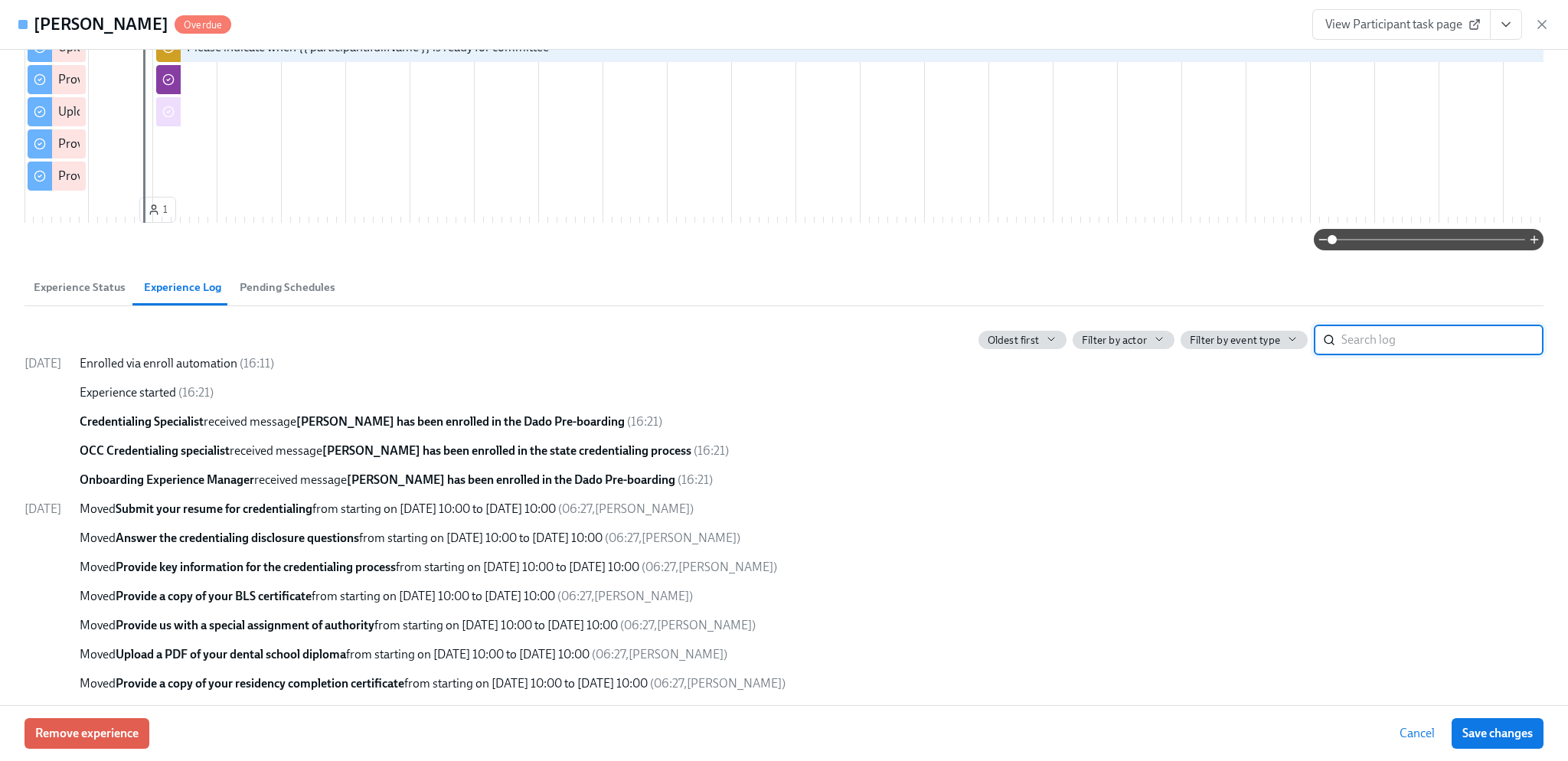
scroll to position [383, 0]
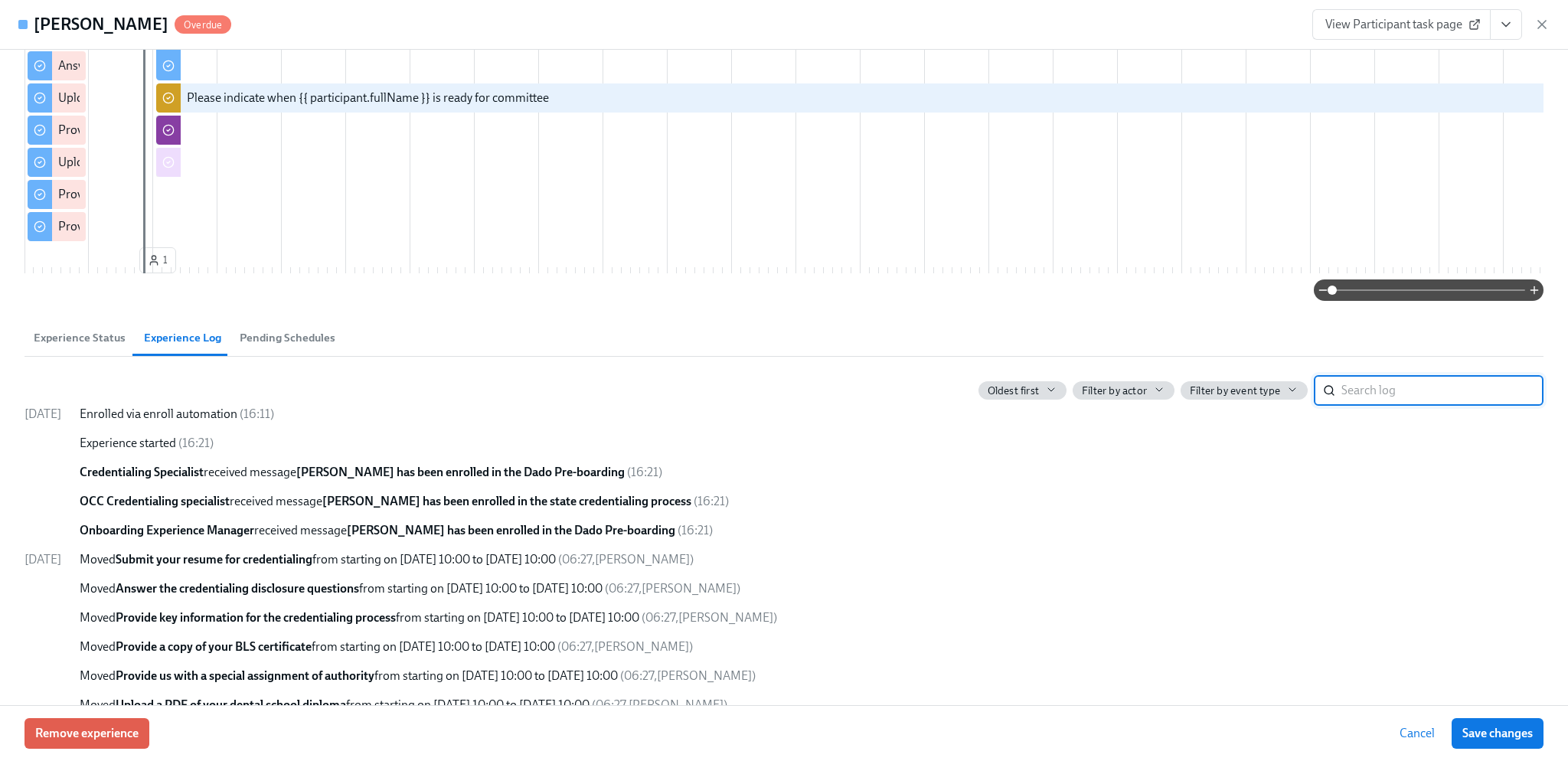
click at [300, 347] on span "Pending Schedules" at bounding box center [287, 338] width 96 height 18
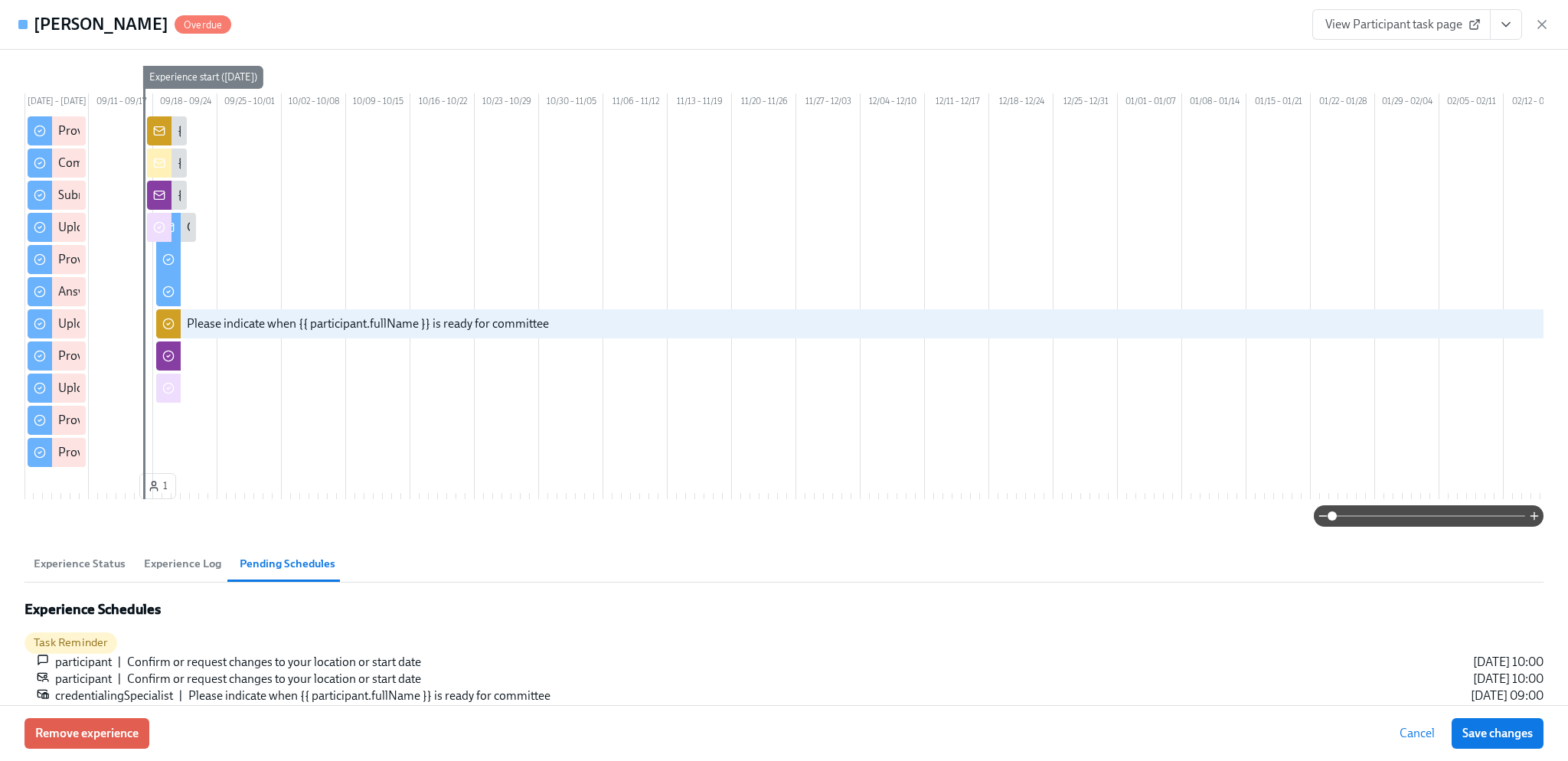
scroll to position [306, 0]
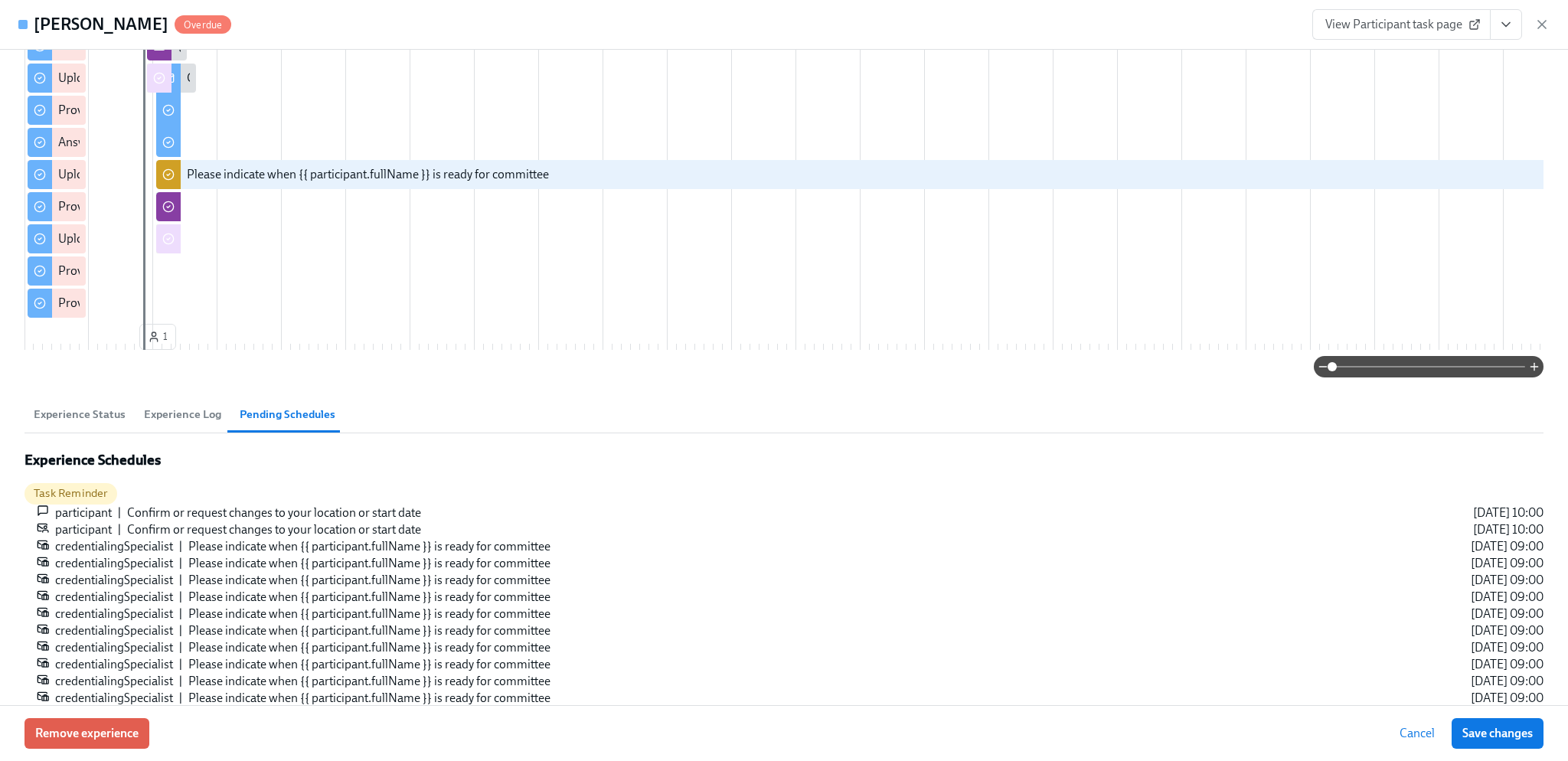
click at [89, 423] on span "Experience Status" at bounding box center [79, 415] width 92 height 18
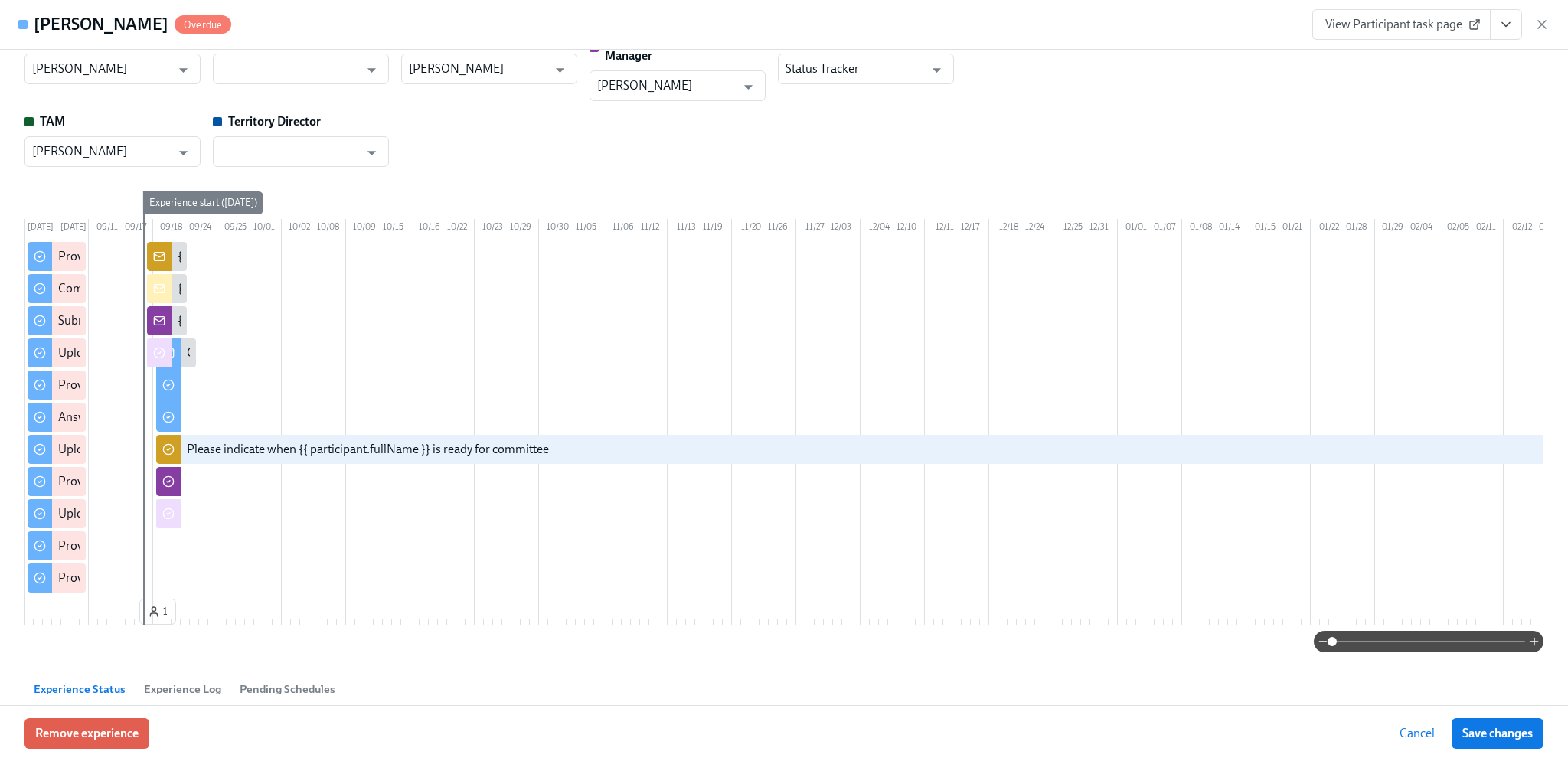
scroll to position [0, 0]
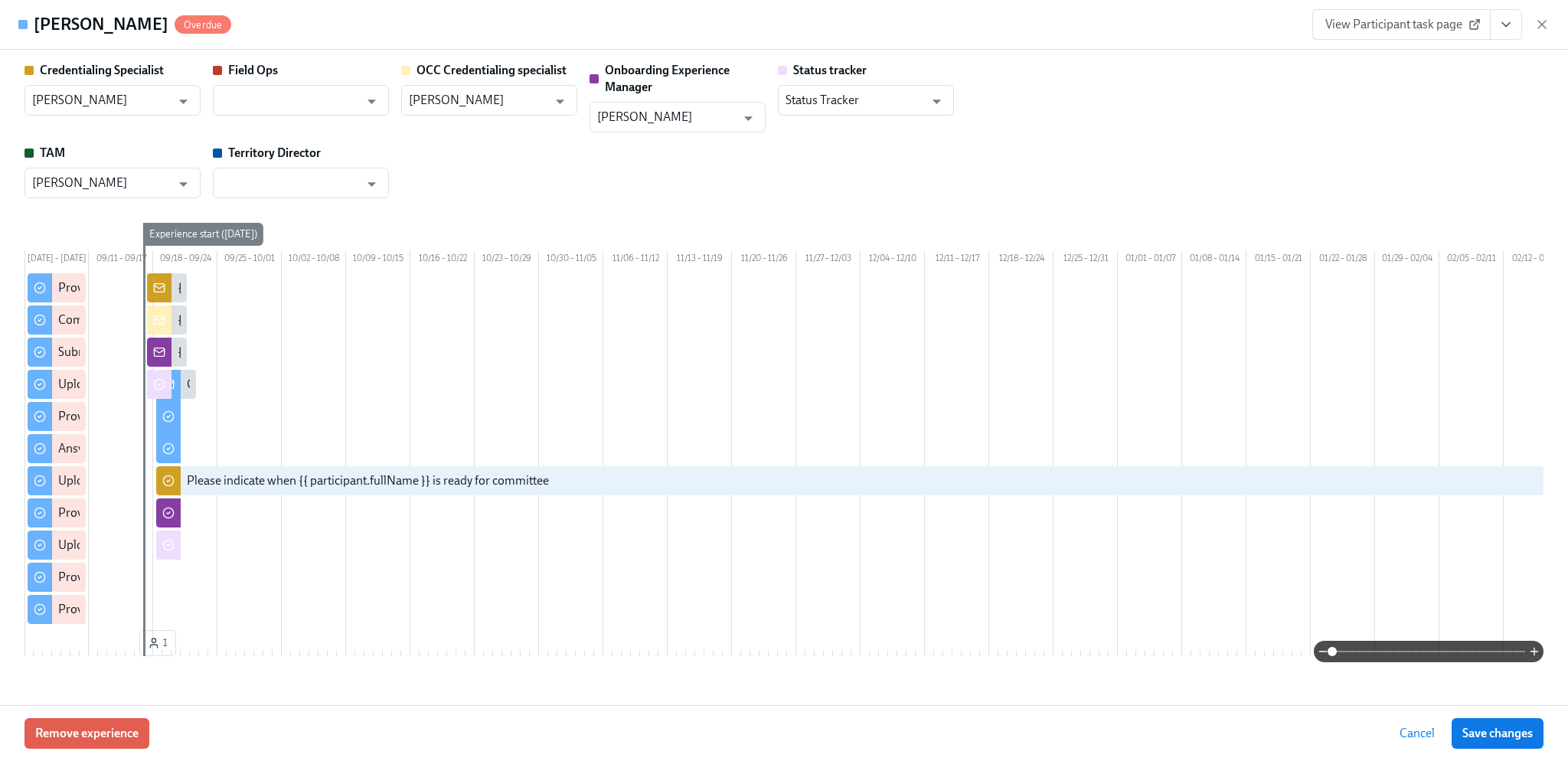
click at [86, 23] on h4 "Mariah Middel" at bounding box center [101, 24] width 135 height 23
click at [1508, 27] on icon "View task page" at bounding box center [1507, 25] width 15 height 15
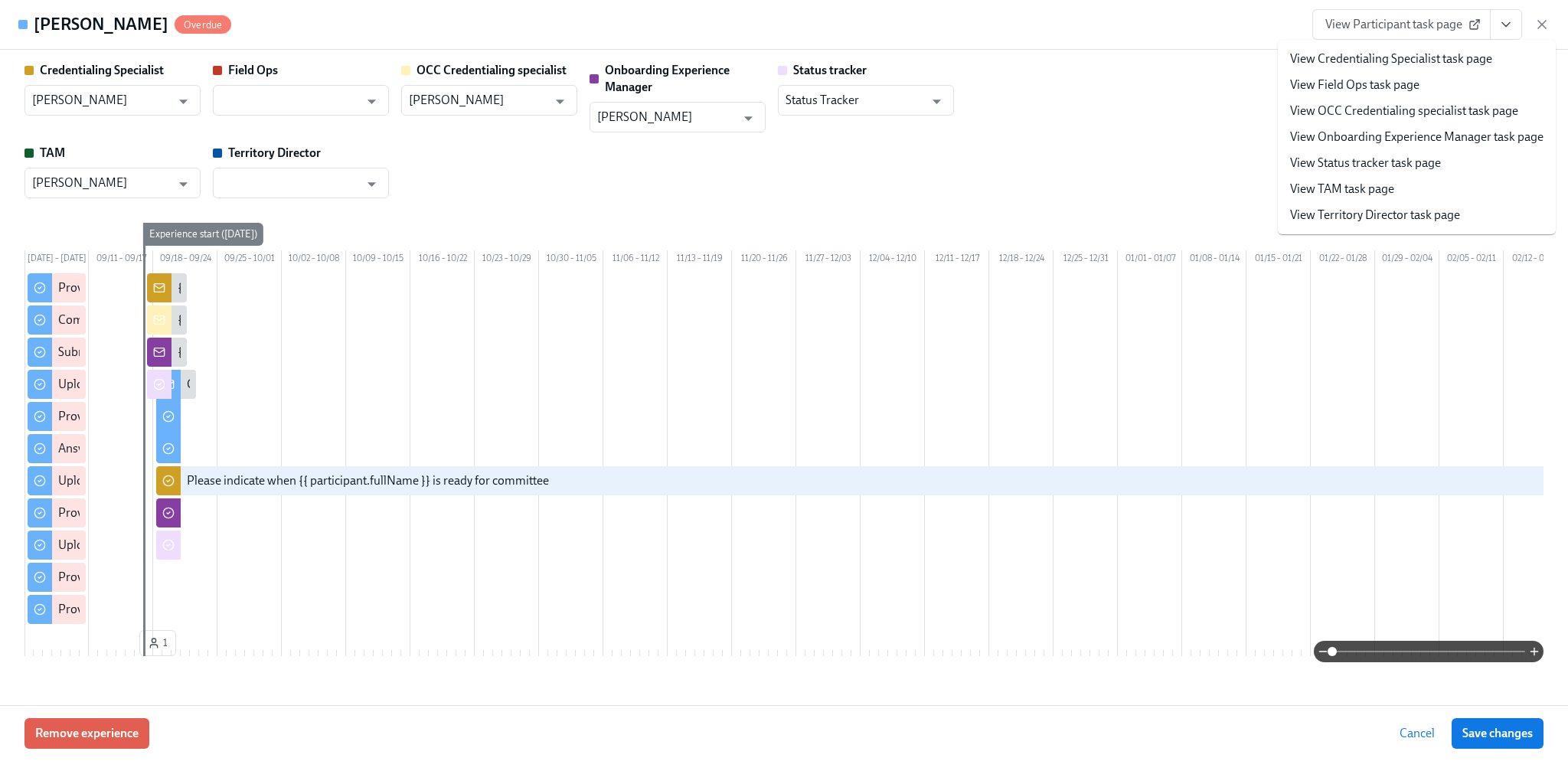
click at [1081, 120] on div "Credentialing Specialist Gregory Trone ​ Field Ops ​ OCC Credentialing speciali…" at bounding box center [784, 131] width 1519 height 137
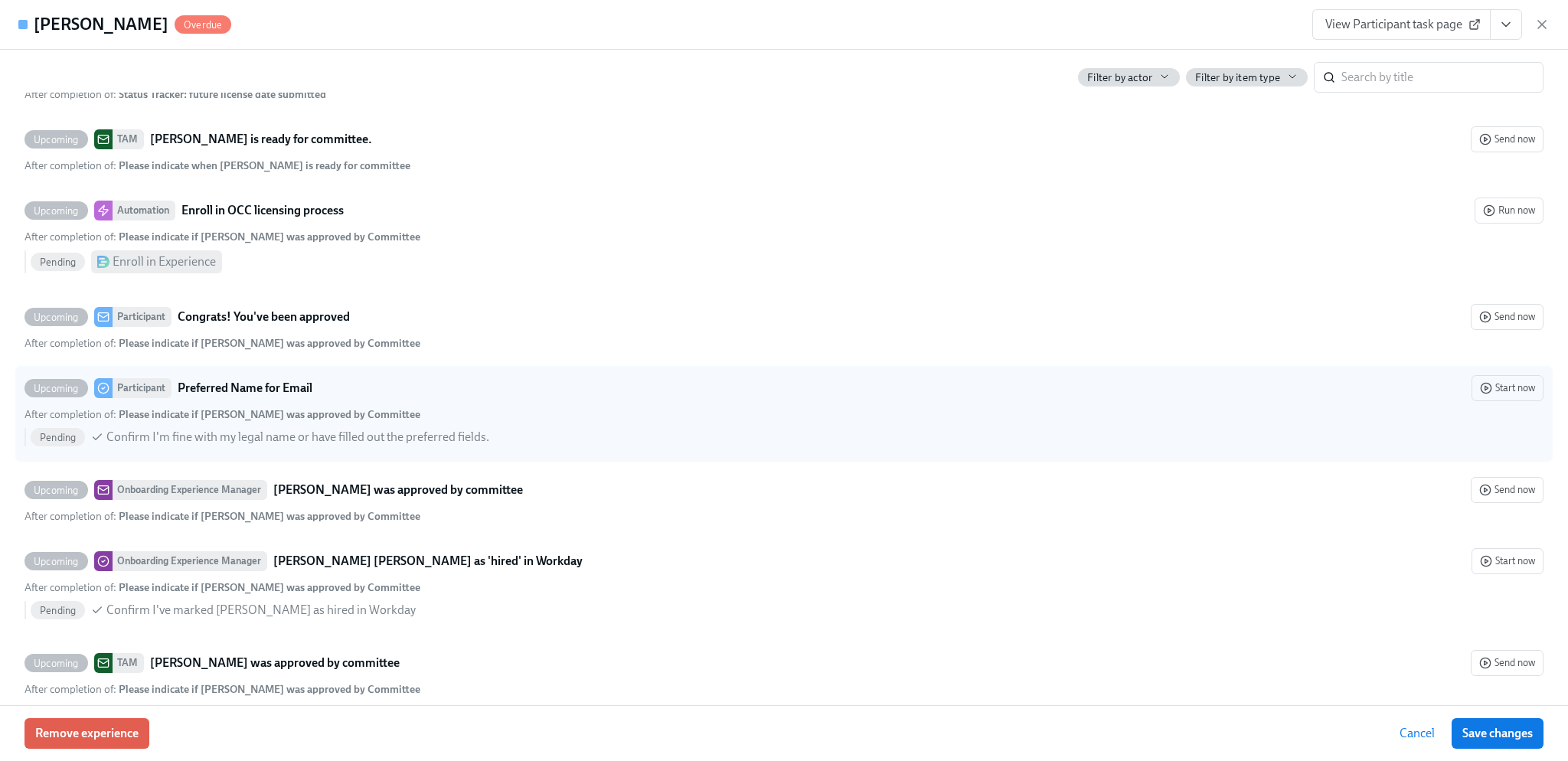
scroll to position [4858, 0]
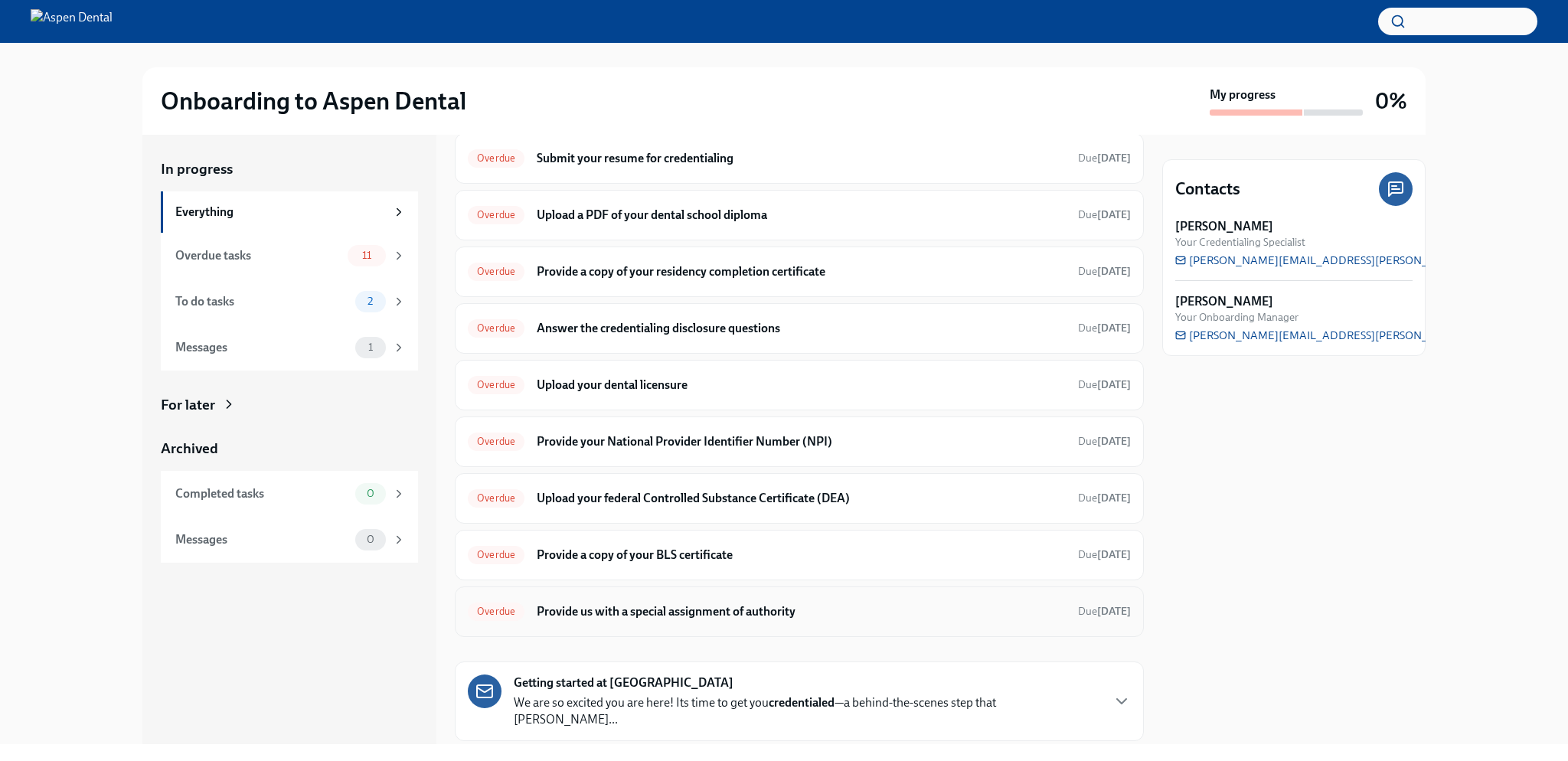
scroll to position [310, 0]
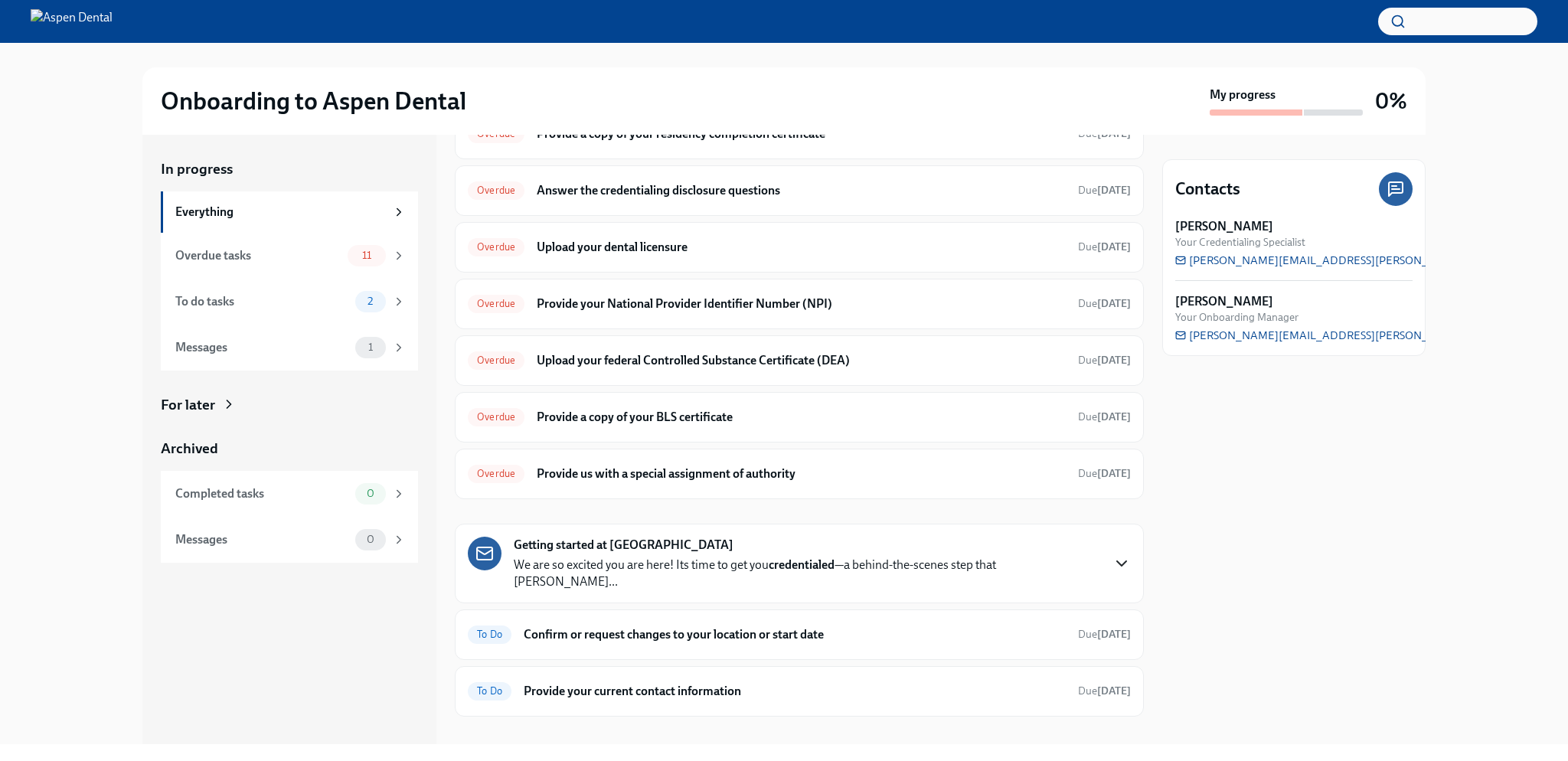
click at [1118, 561] on icon "button" at bounding box center [1122, 563] width 9 height 4
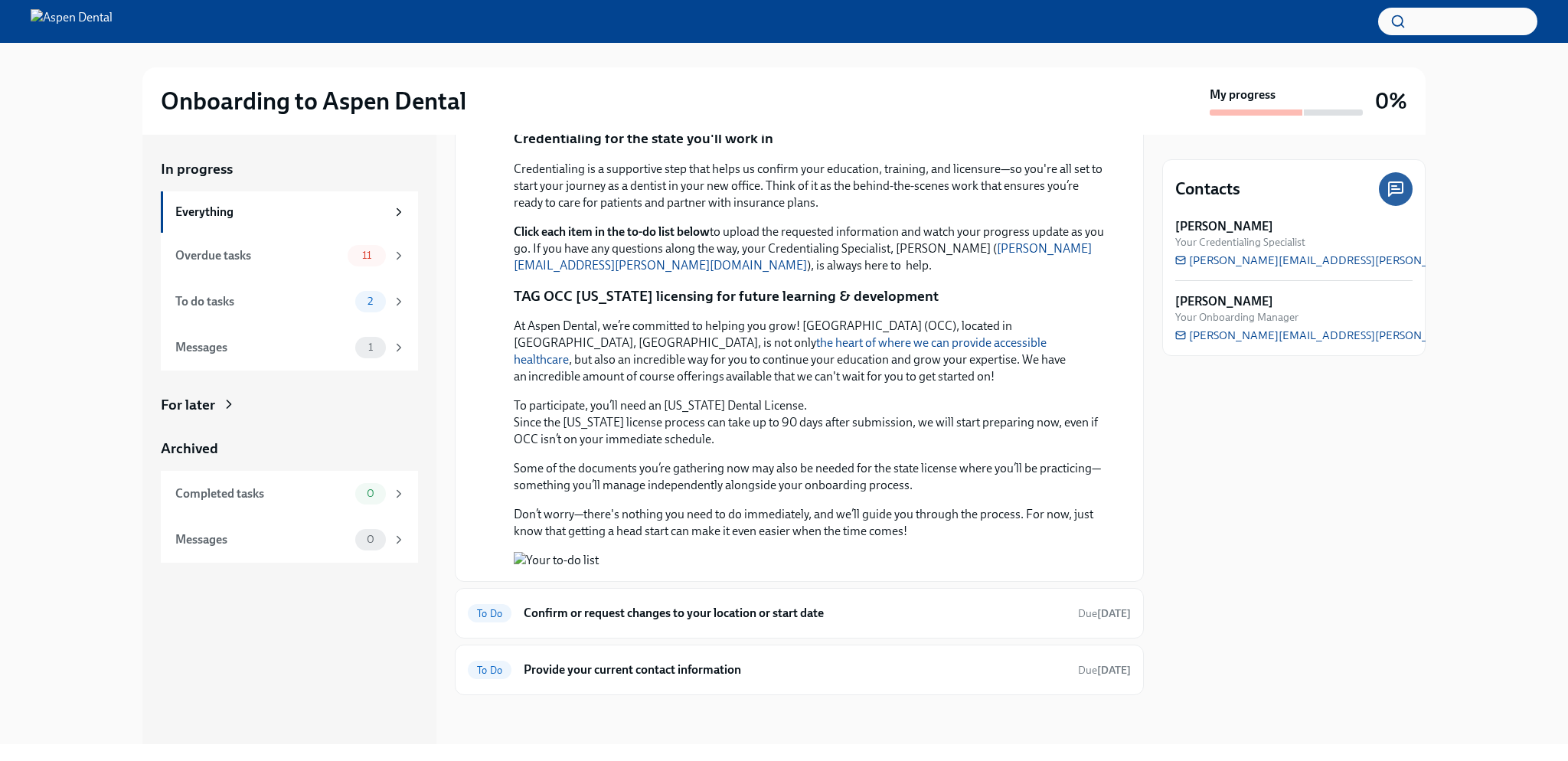
scroll to position [1826, 0]
click at [774, 552] on button "Zoom image" at bounding box center [810, 561] width 593 height 17
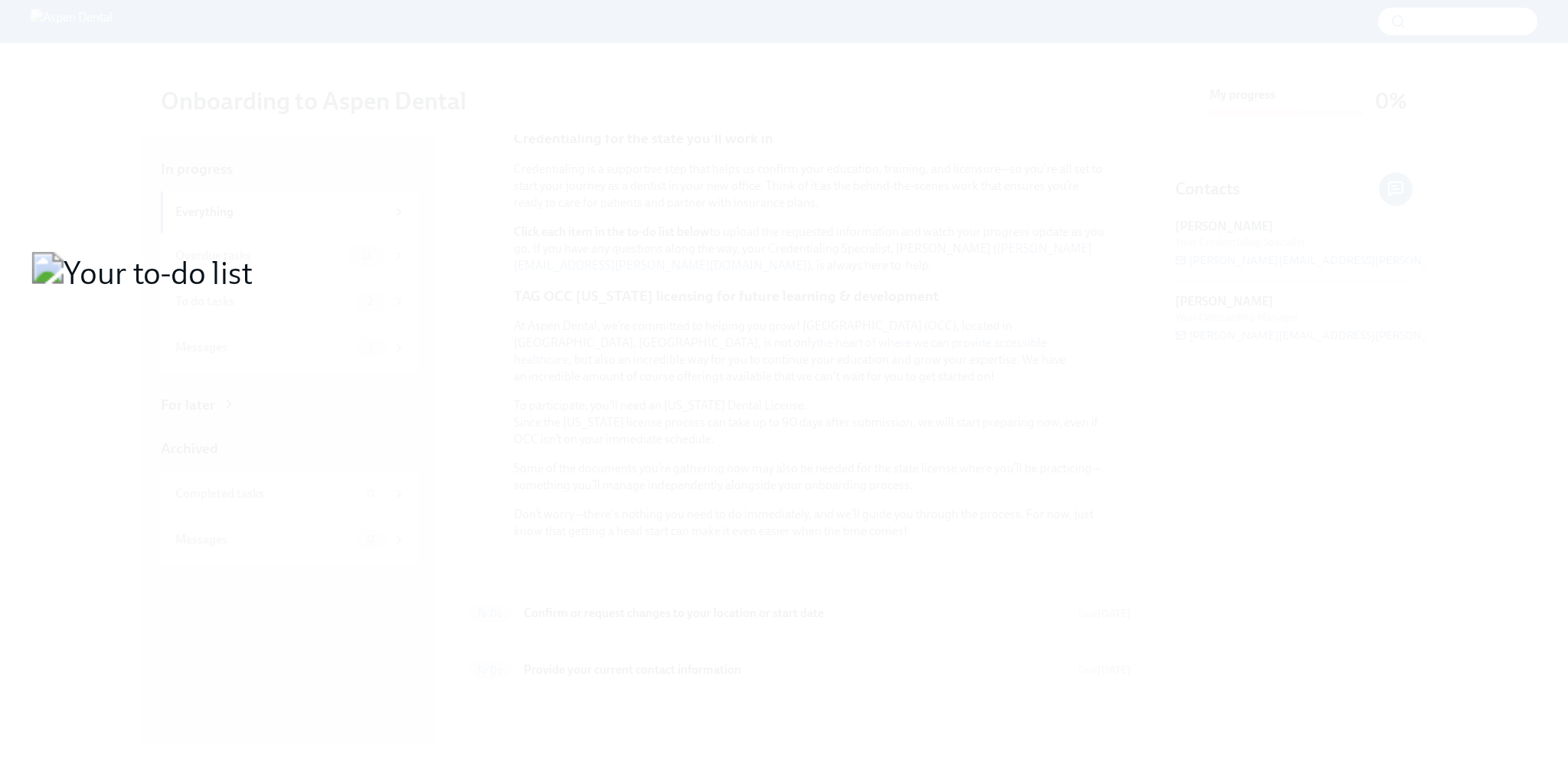
click at [743, 400] on button "Unzoom image" at bounding box center [784, 380] width 1568 height 761
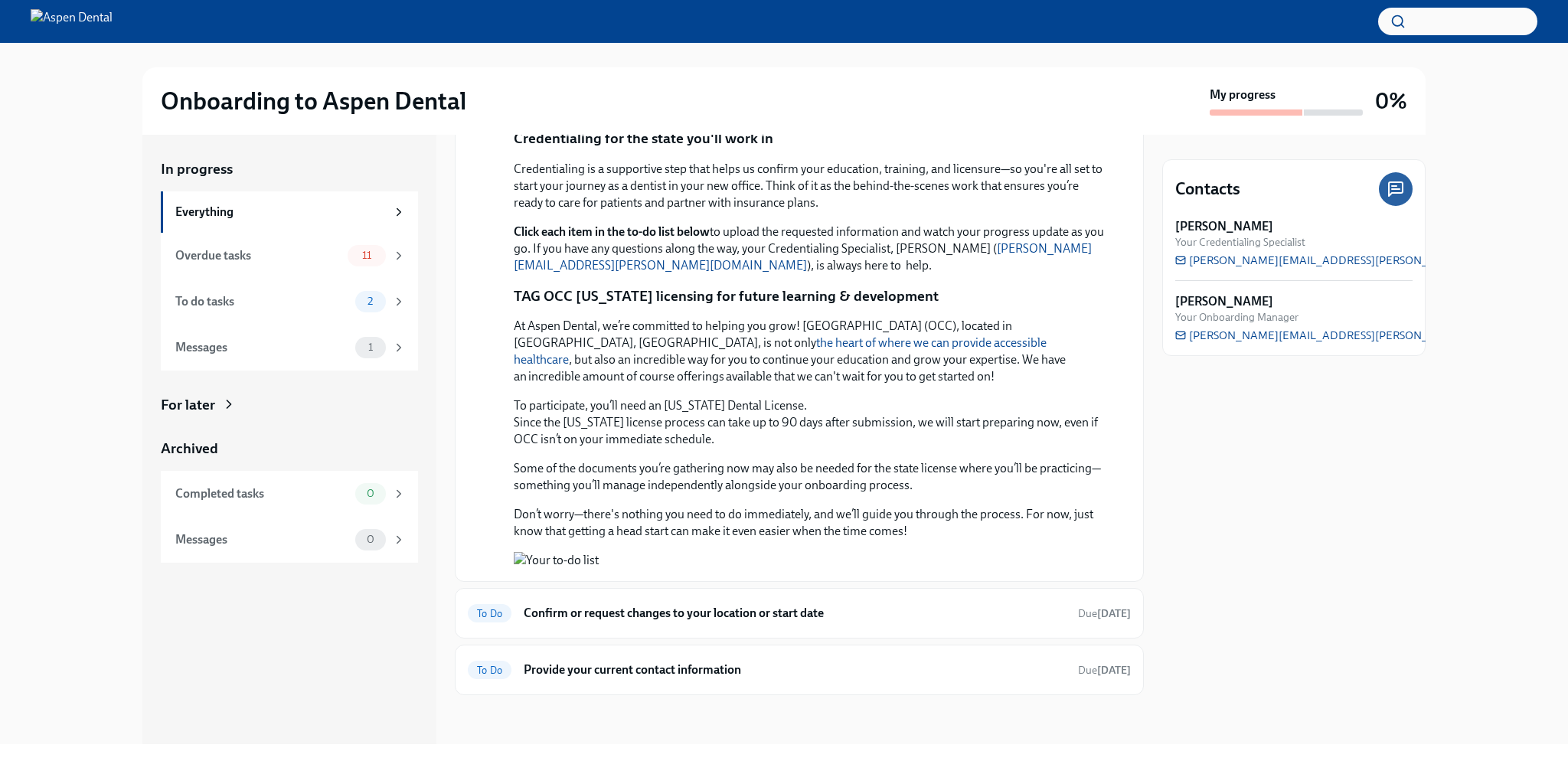
scroll to position [1596, 0]
click at [344, 296] on div "To do tasks" at bounding box center [263, 302] width 174 height 17
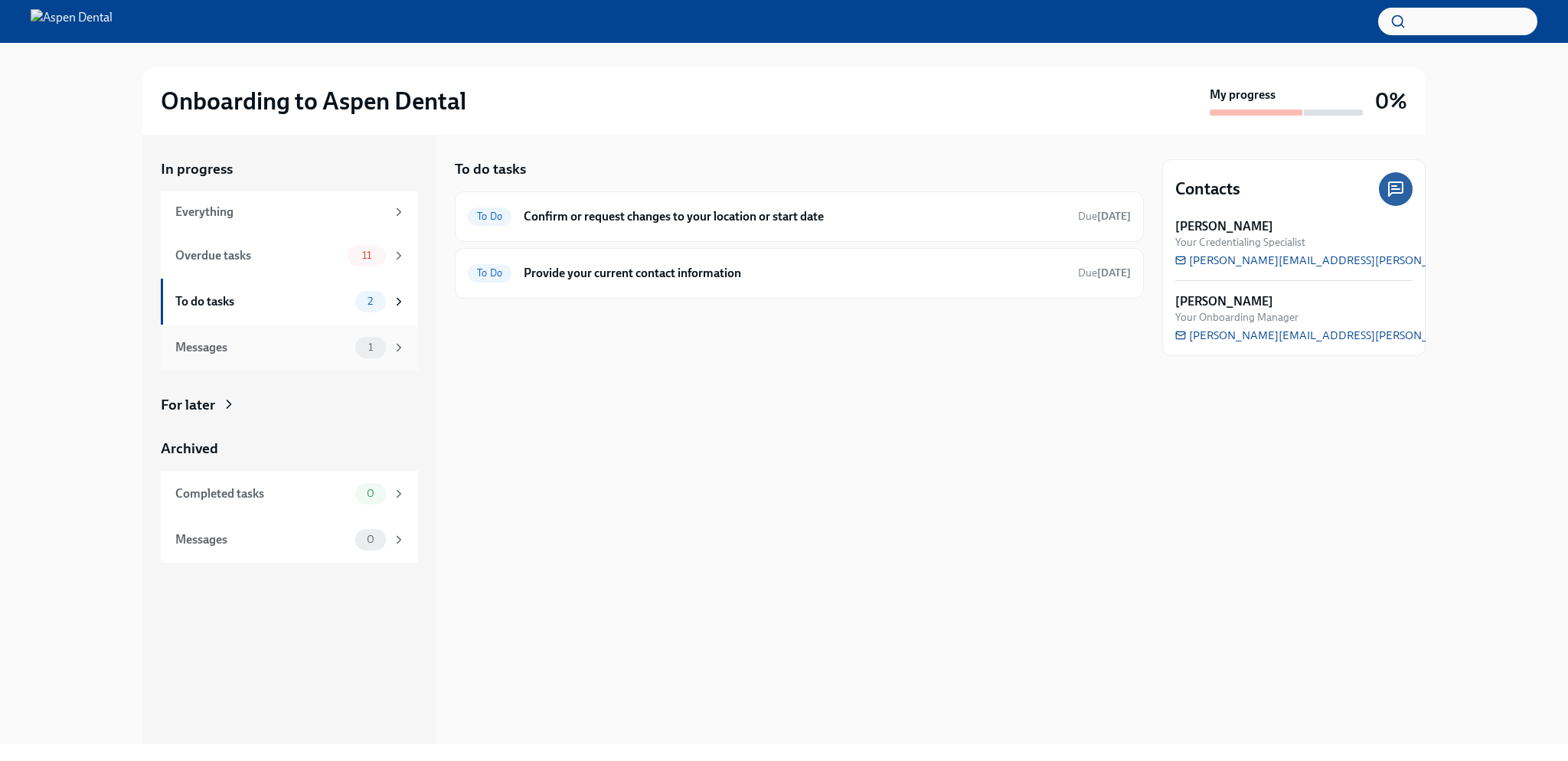
click at [364, 340] on div "1" at bounding box center [370, 347] width 31 height 21
